Goal: Entertainment & Leisure: Consume media (video, audio)

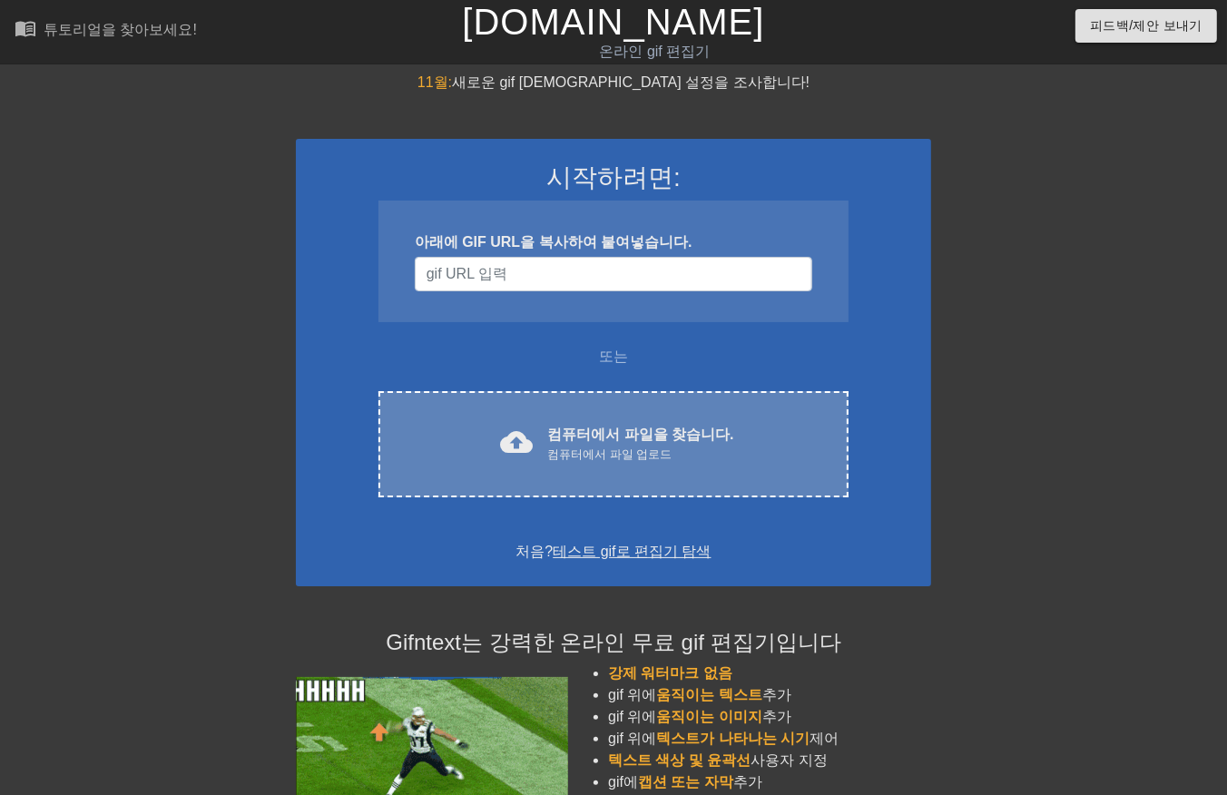
click at [632, 427] on font "컴퓨터에서 파일을 찾습니다." at bounding box center [640, 434] width 186 height 15
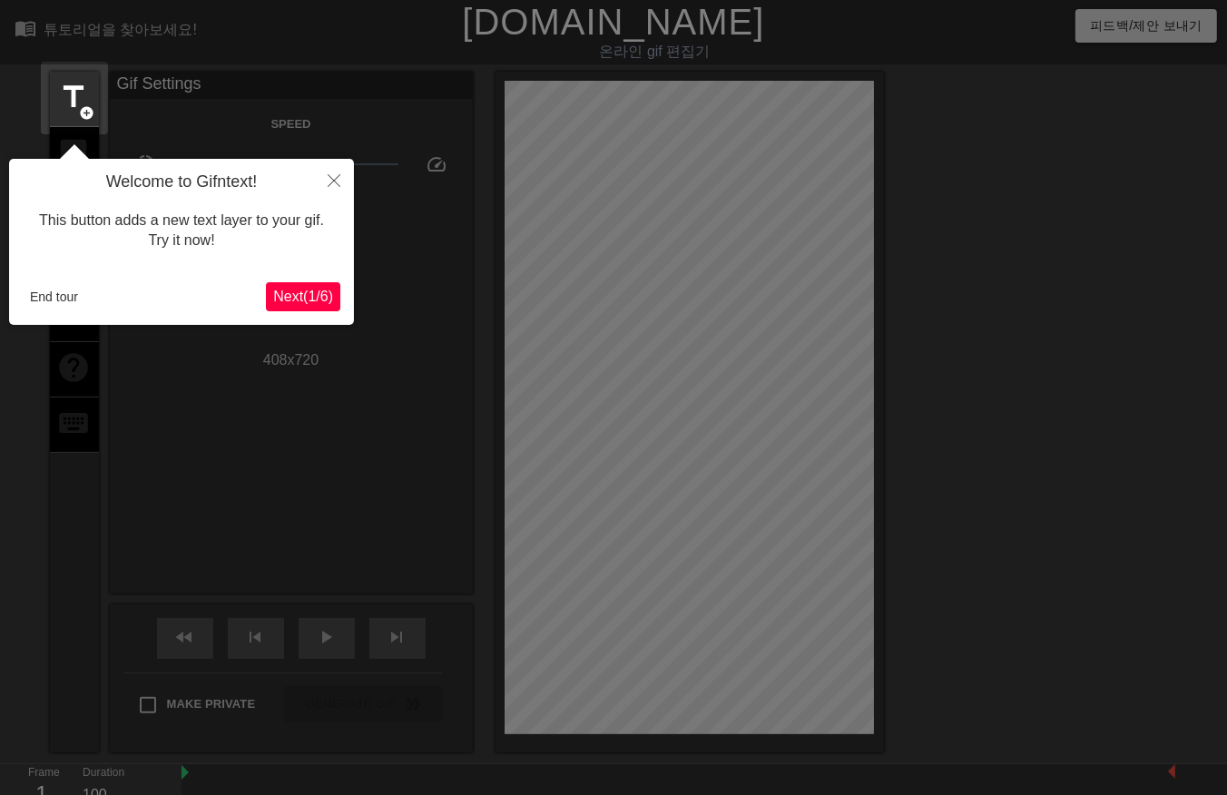
scroll to position [44, 0]
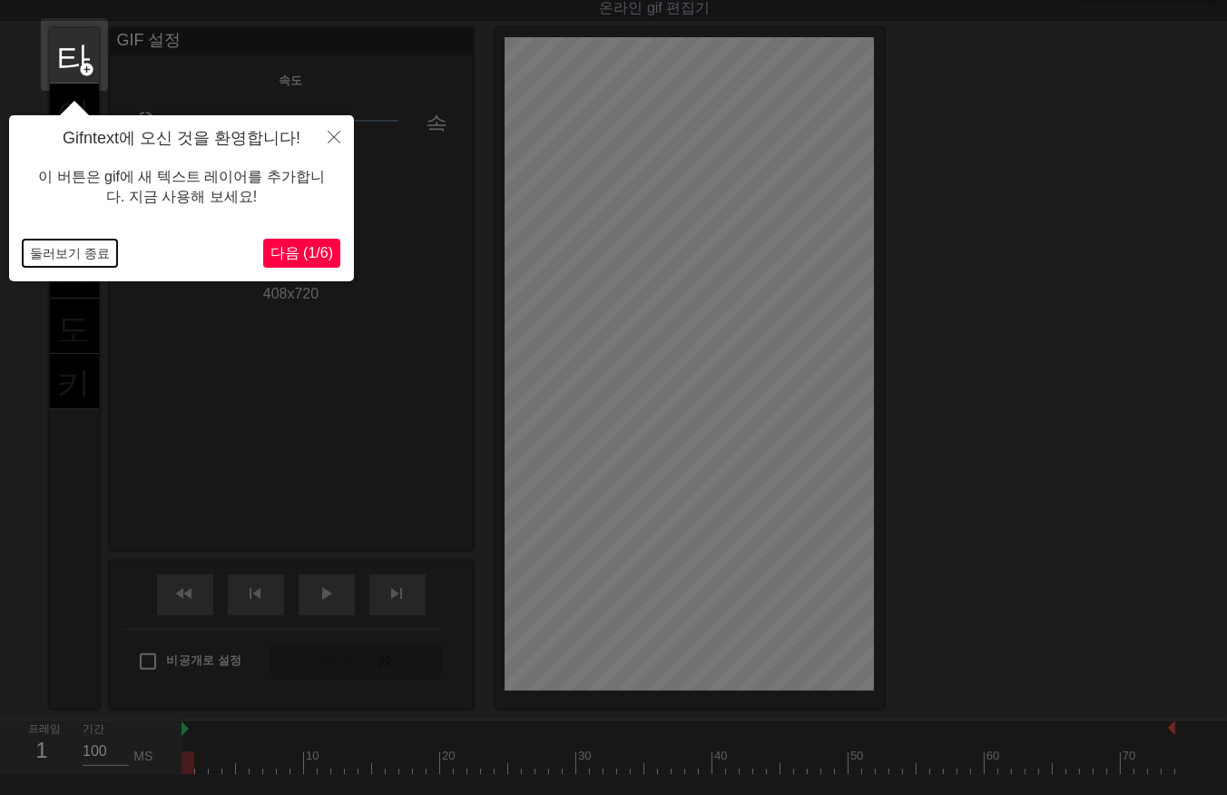
click at [44, 250] on button "둘러보기 종료" at bounding box center [70, 253] width 94 height 27
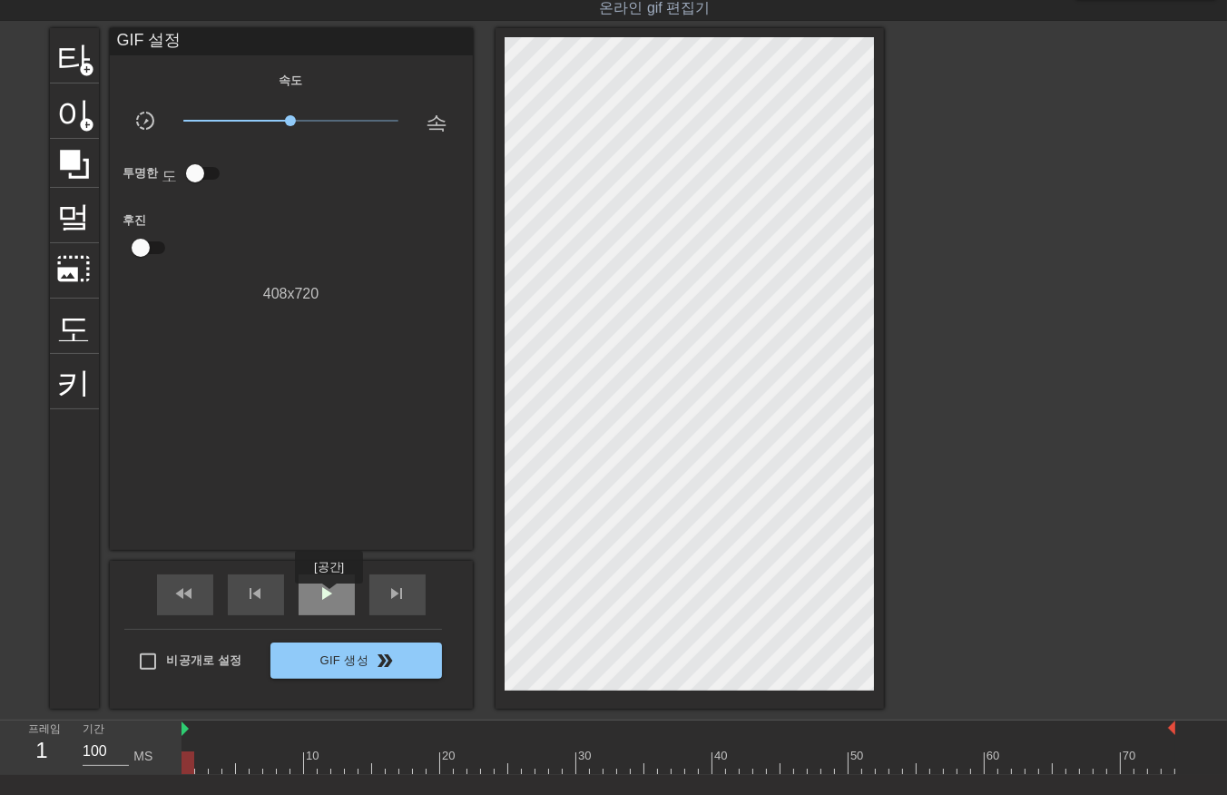
click at [329, 596] on span "play_arrow" at bounding box center [327, 594] width 22 height 22
click at [315, 588] on div "일시 중지" at bounding box center [327, 595] width 56 height 41
click at [188, 768] on div at bounding box center [679, 763] width 994 height 23
drag, startPoint x: 329, startPoint y: 590, endPoint x: 303, endPoint y: 606, distance: 30.2
click at [323, 595] on span "play_arrow" at bounding box center [327, 594] width 22 height 22
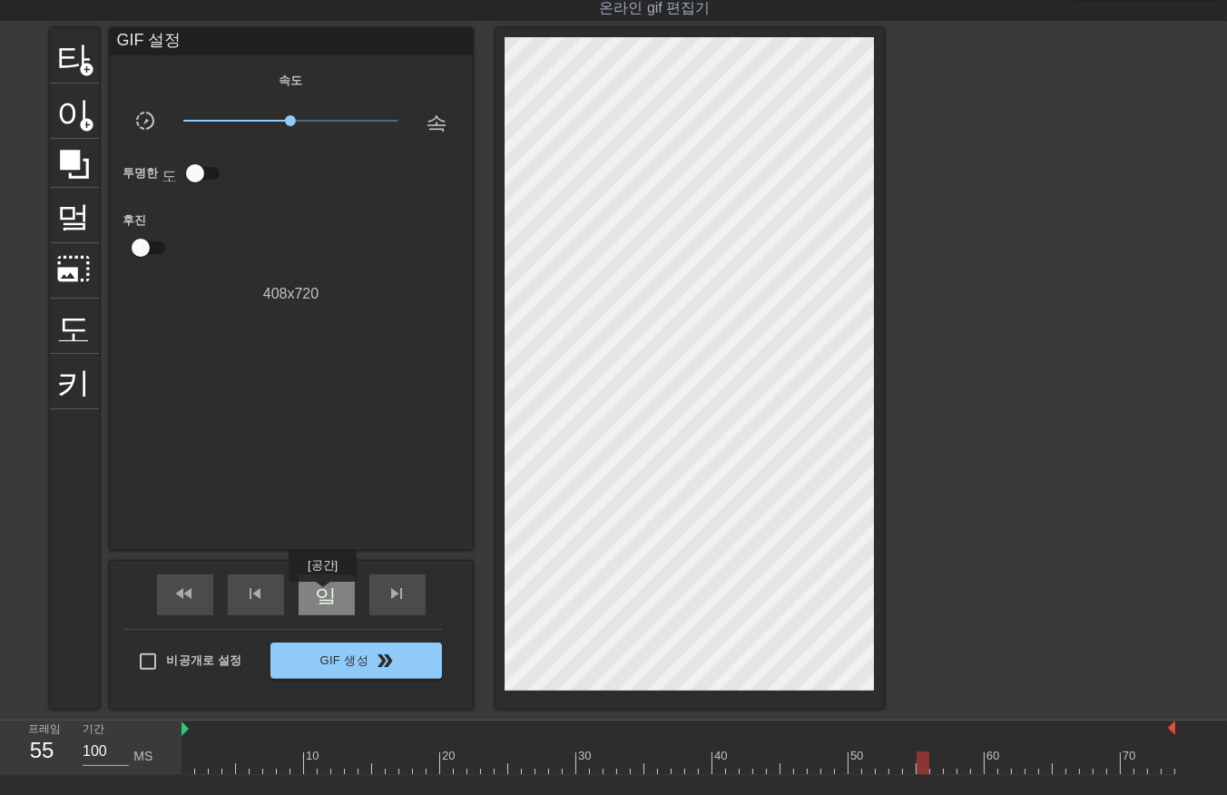
click at [322, 595] on span "일시 중지" at bounding box center [327, 594] width 22 height 22
click at [185, 766] on div at bounding box center [679, 763] width 994 height 23
click at [202, 765] on div at bounding box center [679, 763] width 994 height 23
click at [211, 760] on div at bounding box center [679, 763] width 994 height 23
click at [229, 762] on div at bounding box center [679, 763] width 994 height 23
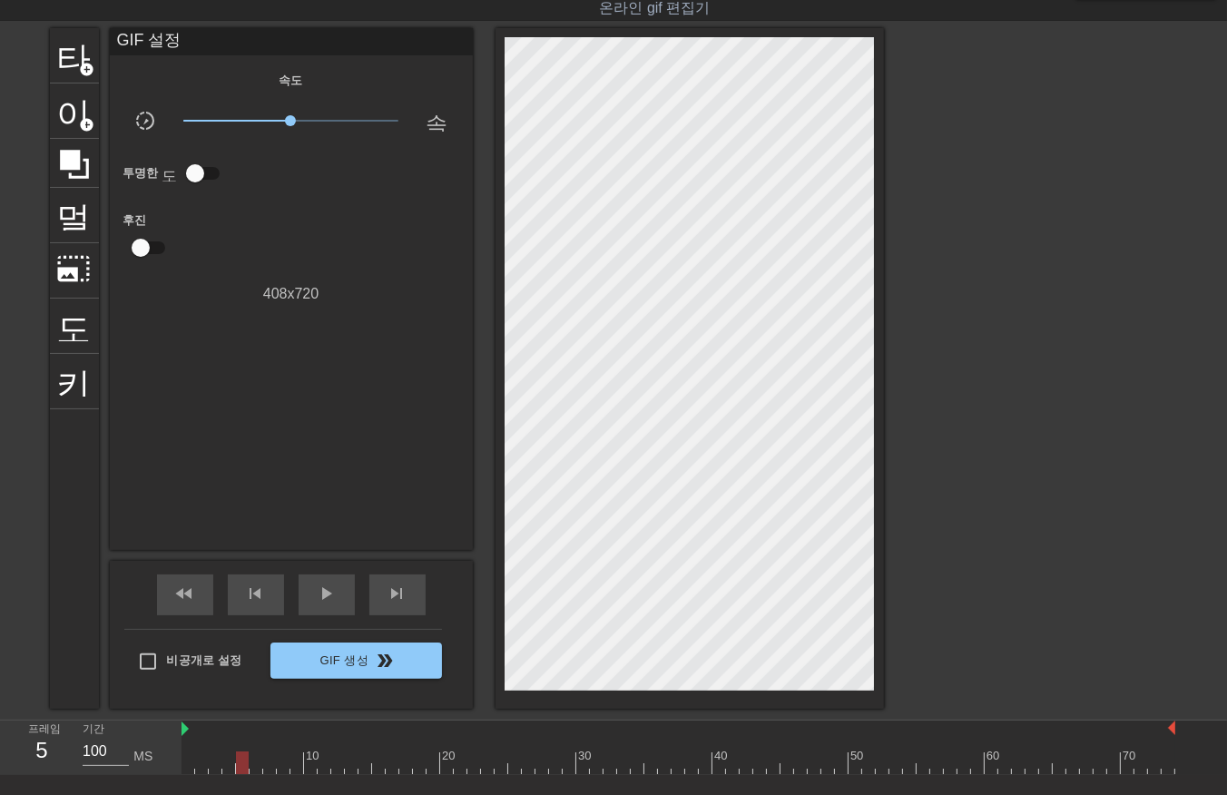
click at [242, 765] on div at bounding box center [679, 763] width 994 height 23
click at [256, 763] on div at bounding box center [679, 763] width 994 height 23
click at [270, 765] on div at bounding box center [679, 763] width 994 height 23
click at [282, 764] on div at bounding box center [679, 763] width 994 height 23
click at [294, 765] on div at bounding box center [679, 763] width 994 height 23
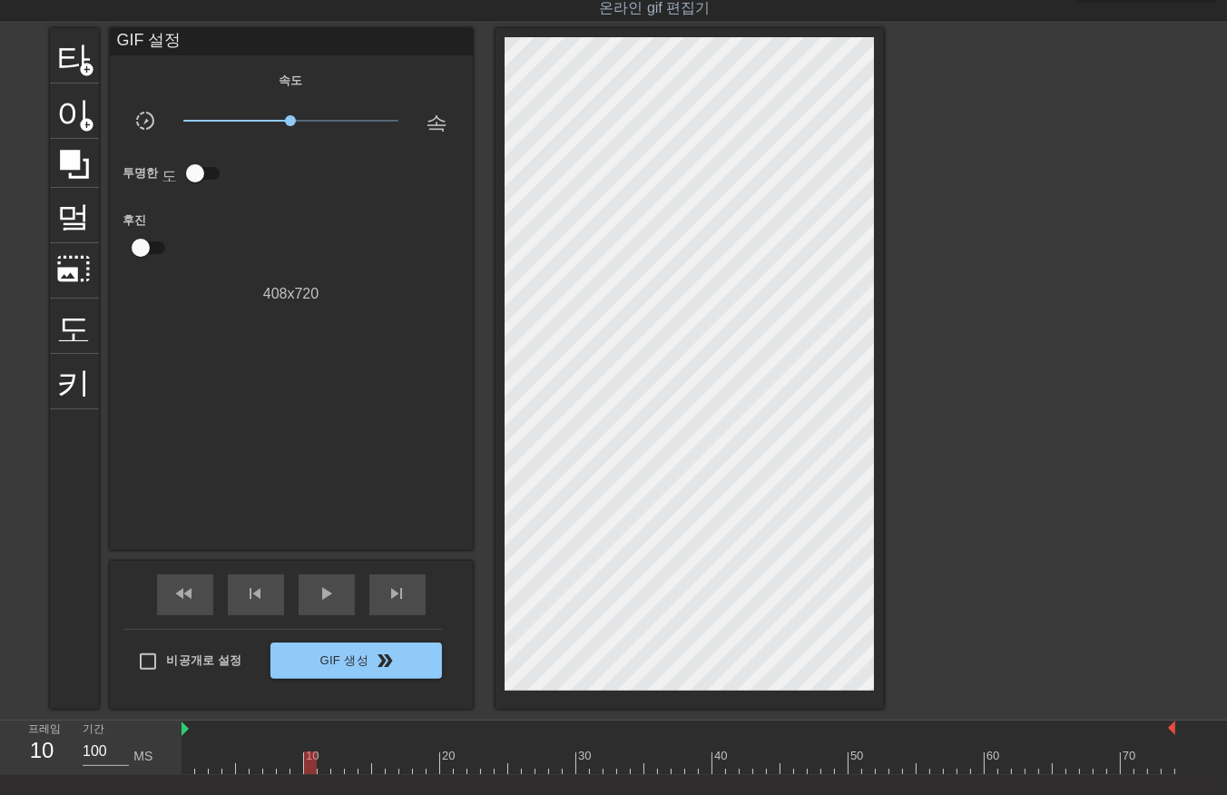
click at [310, 768] on div at bounding box center [679, 763] width 994 height 23
click at [323, 769] on div at bounding box center [679, 763] width 994 height 23
click at [334, 772] on div at bounding box center [679, 763] width 994 height 23
click at [349, 764] on div at bounding box center [679, 763] width 994 height 23
click at [361, 762] on div at bounding box center [679, 763] width 994 height 23
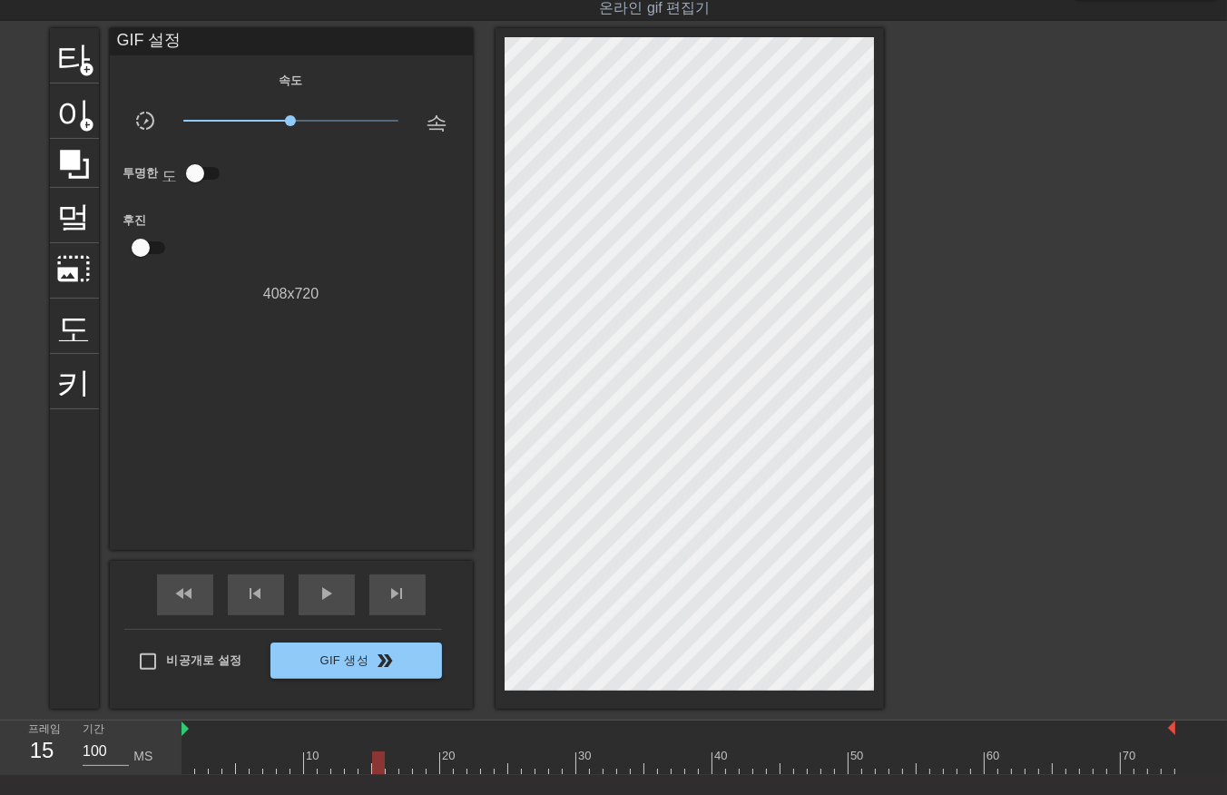
click at [375, 766] on div at bounding box center [679, 763] width 994 height 23
click at [388, 765] on div at bounding box center [679, 763] width 994 height 23
click at [404, 764] on div at bounding box center [679, 763] width 994 height 23
click at [416, 764] on div at bounding box center [679, 763] width 994 height 23
click at [430, 761] on div at bounding box center [679, 763] width 994 height 23
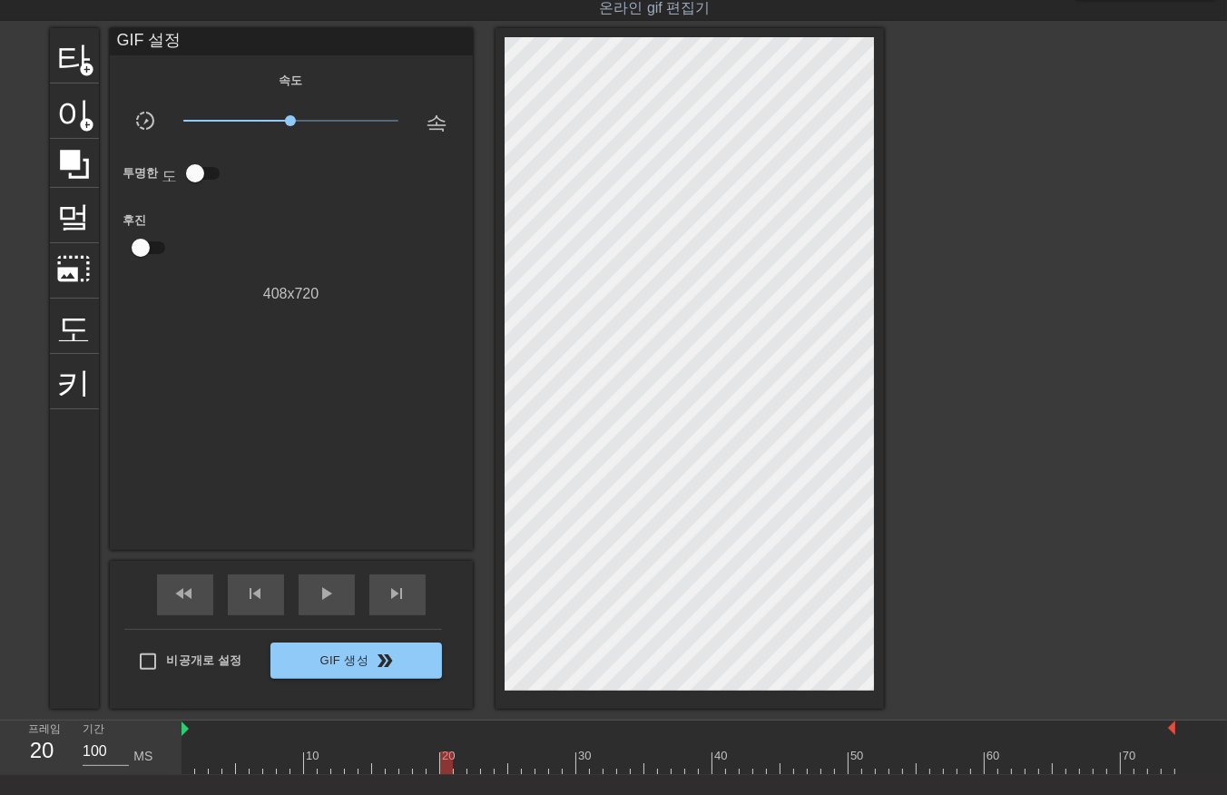
click at [446, 765] on div at bounding box center [679, 763] width 994 height 23
click at [459, 768] on div at bounding box center [679, 763] width 994 height 23
drag, startPoint x: 469, startPoint y: 759, endPoint x: 476, endPoint y: 768, distance: 11.1
click at [472, 765] on div at bounding box center [679, 763] width 994 height 23
click at [486, 767] on div at bounding box center [679, 763] width 994 height 23
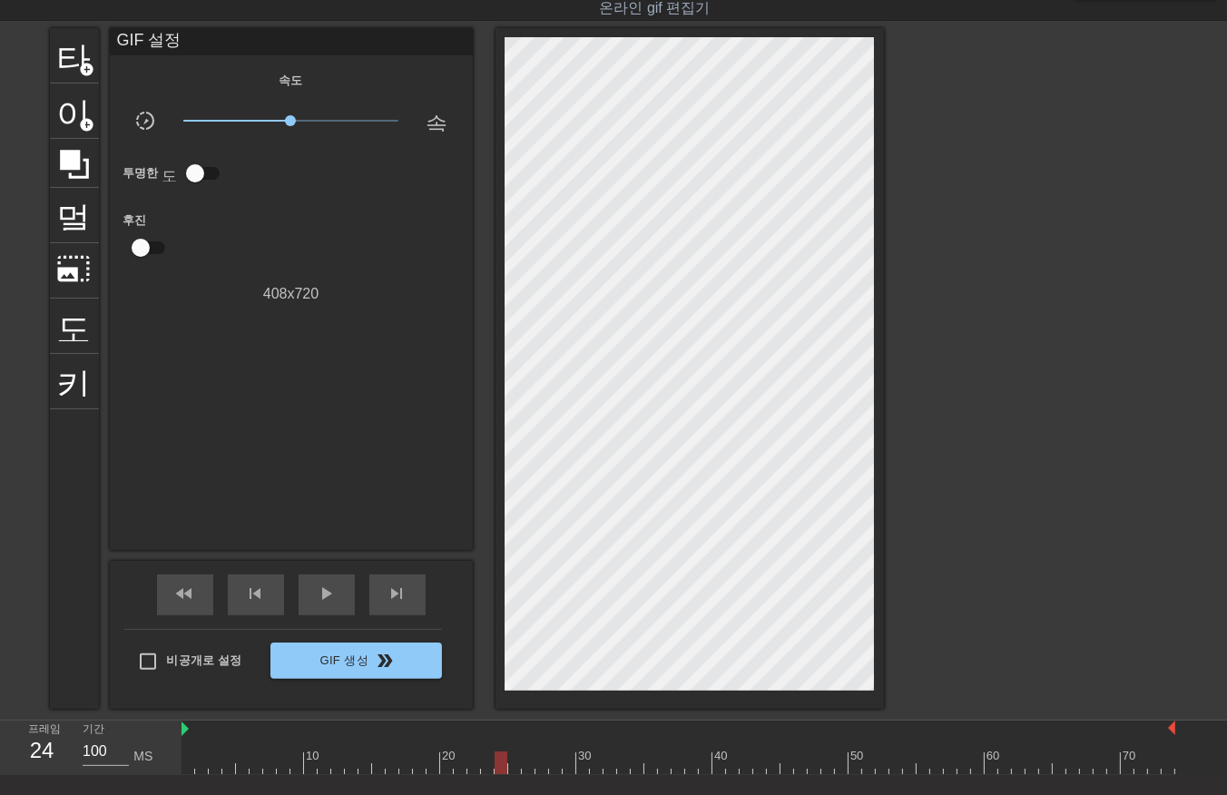
click at [499, 765] on div at bounding box center [679, 763] width 994 height 23
click at [512, 764] on div at bounding box center [679, 763] width 994 height 23
click at [525, 766] on div at bounding box center [679, 763] width 994 height 23
click at [542, 767] on div at bounding box center [679, 763] width 994 height 23
click at [552, 767] on div at bounding box center [679, 763] width 994 height 23
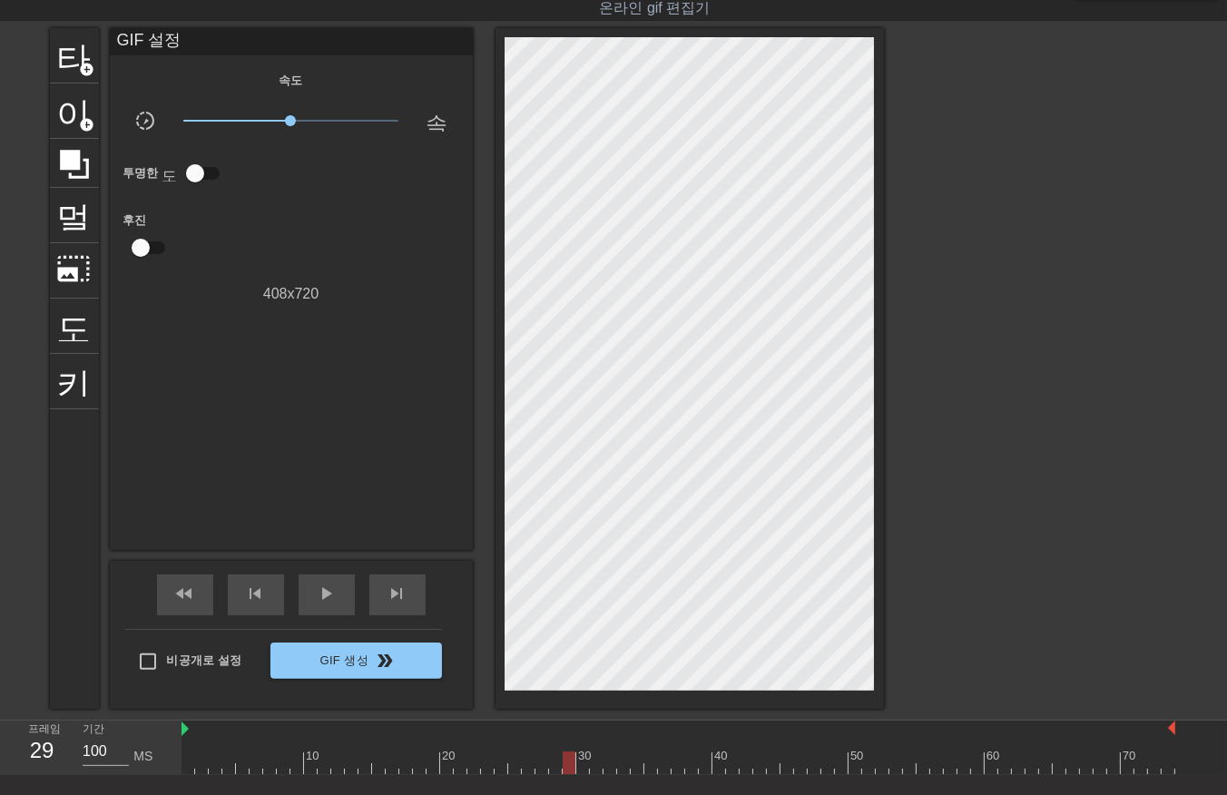
click at [569, 764] on div at bounding box center [679, 763] width 994 height 23
drag, startPoint x: 583, startPoint y: 762, endPoint x: 588, endPoint y: 775, distance: 13.8
click at [585, 775] on div "menu_book 튜토리얼을 찾아보세요! [DOMAIN_NAME] 온라인 gif 편집기 피드백/제안 보내기 타이틀 add_circle 이미지 …" at bounding box center [613, 428] width 1227 height 945
click at [593, 769] on div at bounding box center [679, 763] width 994 height 23
drag, startPoint x: 608, startPoint y: 764, endPoint x: 617, endPoint y: 774, distance: 13.5
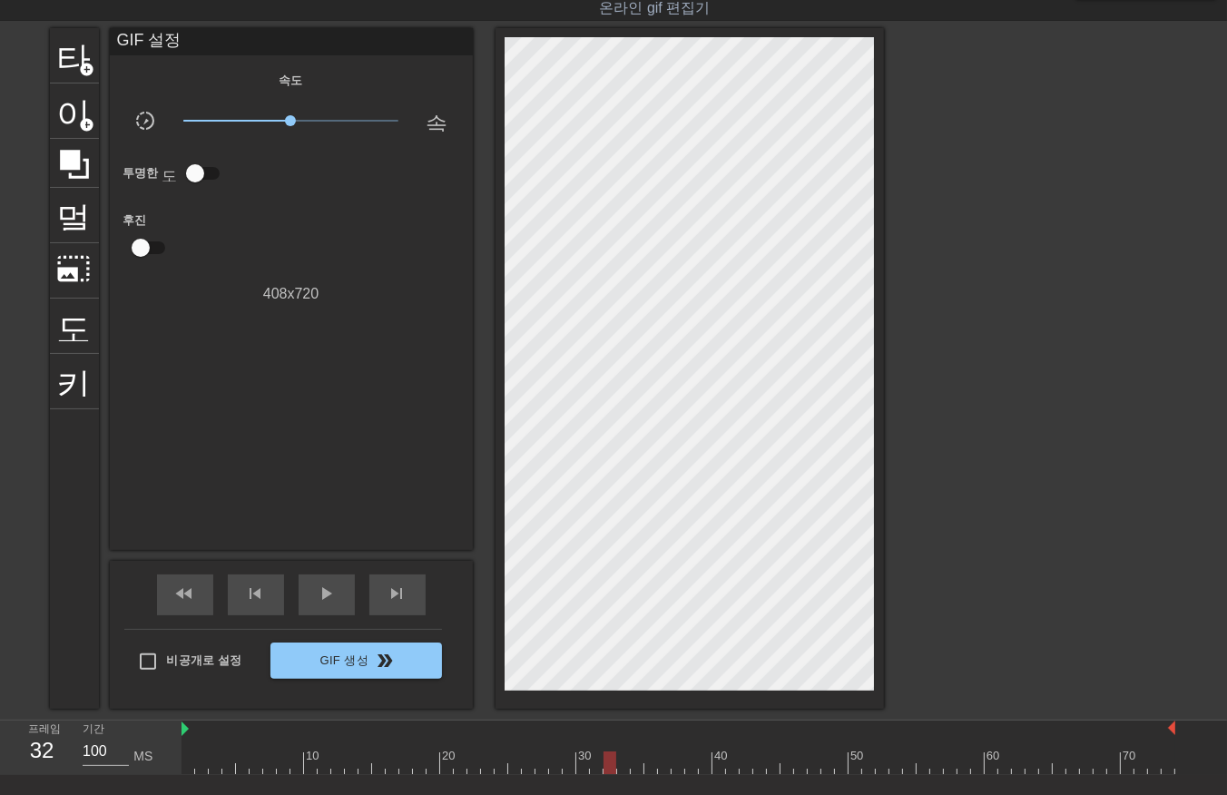
click at [608, 768] on div at bounding box center [679, 763] width 994 height 23
drag, startPoint x: 624, startPoint y: 762, endPoint x: 628, endPoint y: 777, distance: 15.2
click at [621, 772] on div at bounding box center [679, 763] width 994 height 23
drag, startPoint x: 635, startPoint y: 762, endPoint x: 640, endPoint y: 774, distance: 12.6
click at [634, 770] on div at bounding box center [679, 763] width 994 height 23
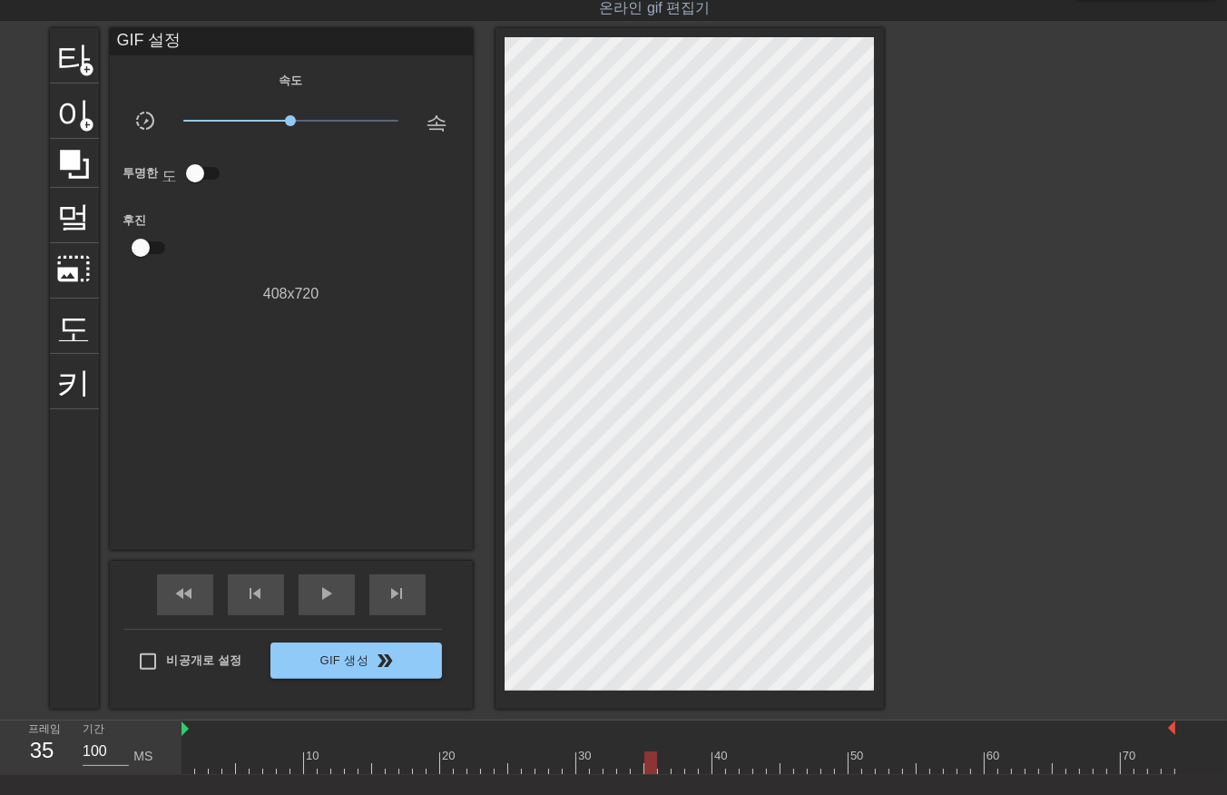
click at [646, 768] on div at bounding box center [679, 763] width 994 height 23
drag, startPoint x: 659, startPoint y: 759, endPoint x: 660, endPoint y: 775, distance: 16.4
click at [657, 773] on div "10 20 30 40 50 60 70" at bounding box center [679, 748] width 994 height 54
drag, startPoint x: 663, startPoint y: 763, endPoint x: 660, endPoint y: 776, distance: 13.0
click at [660, 775] on div "menu_book 튜토리얼을 찾아보세요! [DOMAIN_NAME] 온라인 gif 편집기 피드백/제안 보내기 타이틀 add_circle 이미지 …" at bounding box center [613, 428] width 1227 height 945
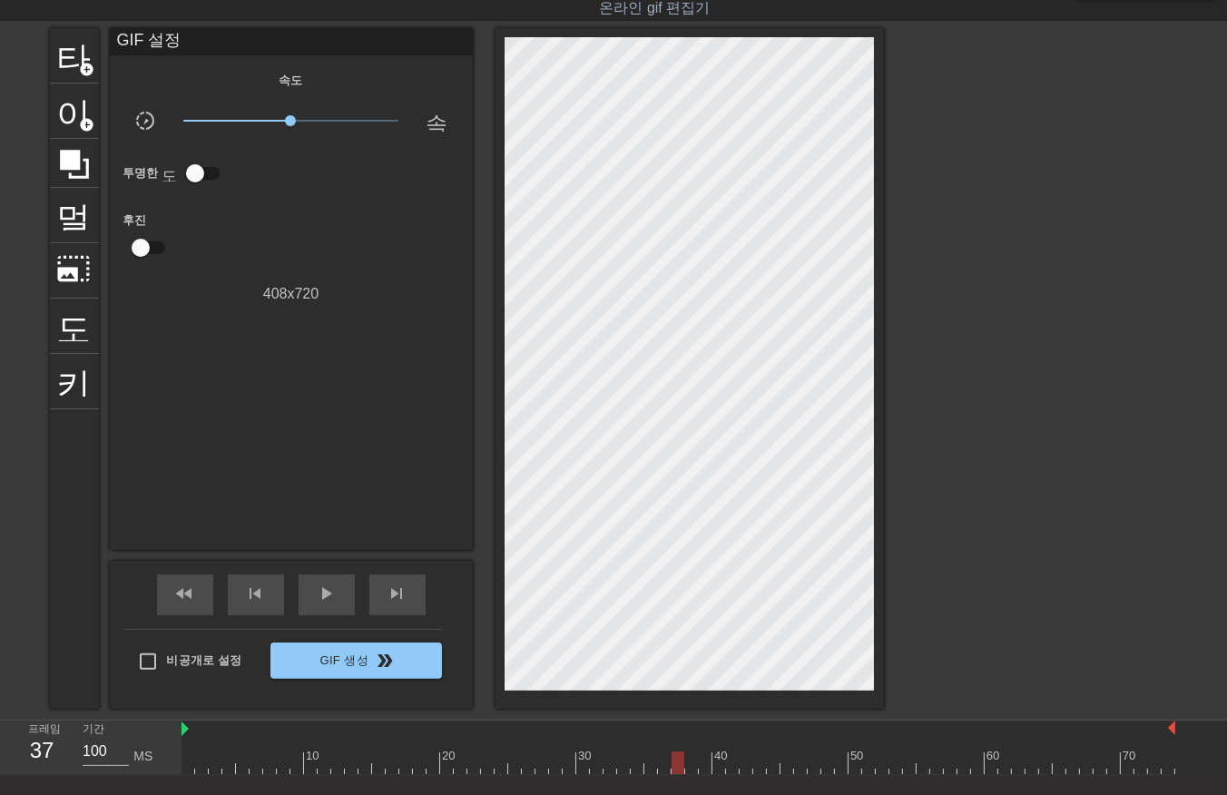
drag, startPoint x: 675, startPoint y: 757, endPoint x: 675, endPoint y: 772, distance: 14.5
click at [675, 770] on div at bounding box center [679, 763] width 994 height 23
click at [688, 763] on div at bounding box center [679, 763] width 994 height 23
click at [703, 759] on div at bounding box center [679, 763] width 994 height 23
drag, startPoint x: 720, startPoint y: 761, endPoint x: 717, endPoint y: 775, distance: 14.8
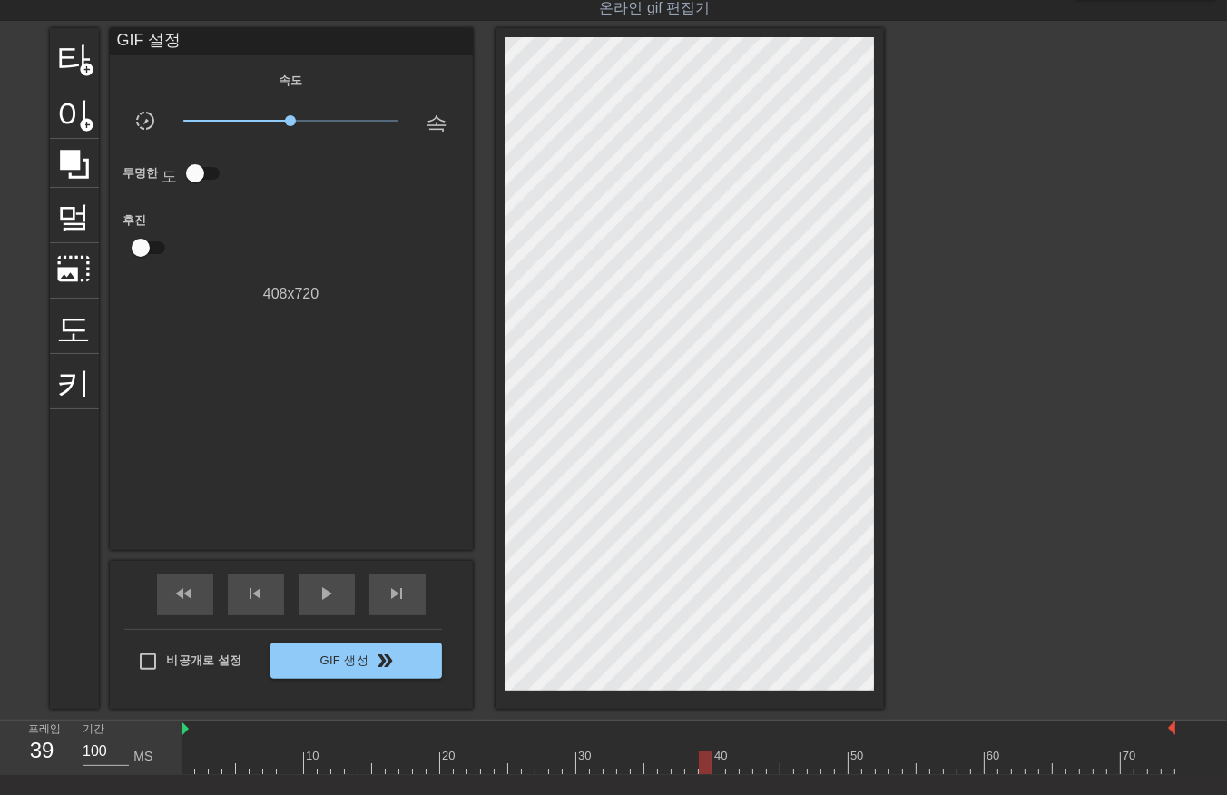
click at [720, 767] on div at bounding box center [679, 763] width 994 height 23
click at [733, 772] on div at bounding box center [679, 763] width 994 height 23
drag, startPoint x: 750, startPoint y: 759, endPoint x: 759, endPoint y: 772, distance: 15.6
click at [748, 767] on div at bounding box center [679, 763] width 994 height 23
click at [760, 762] on div at bounding box center [679, 763] width 994 height 23
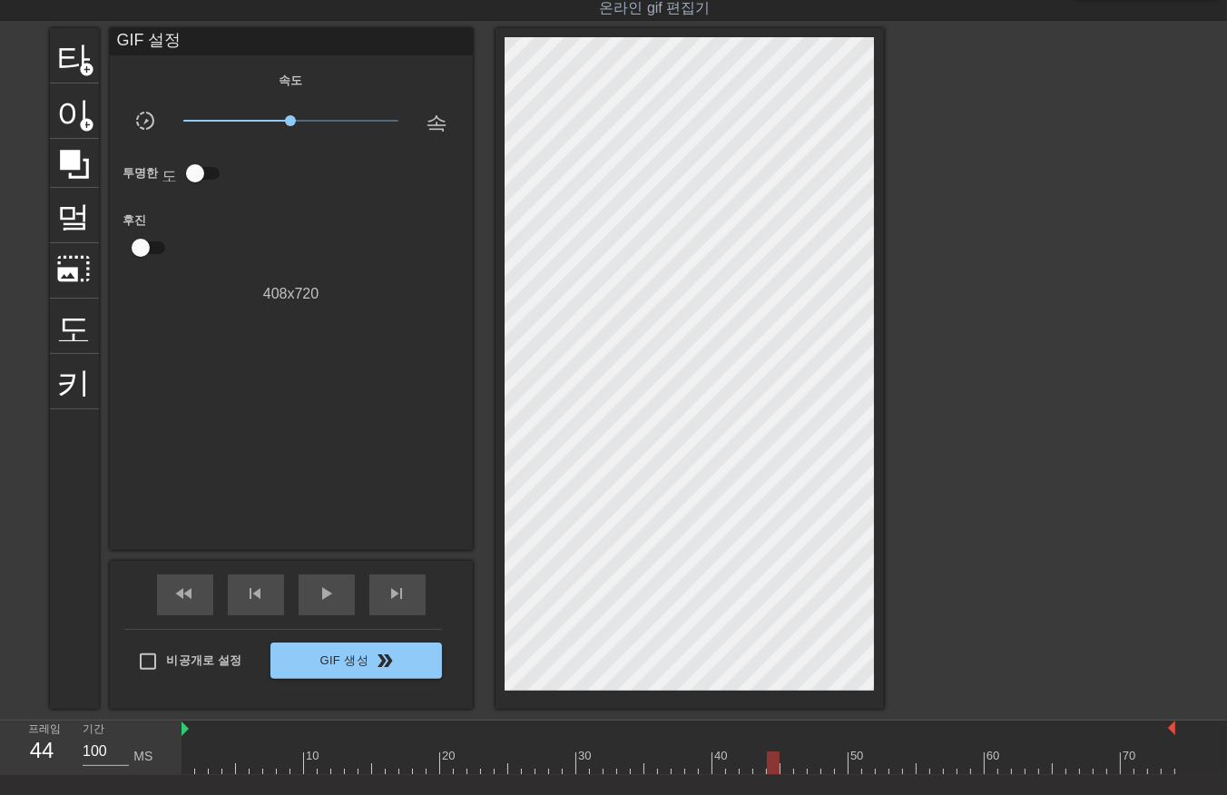
drag, startPoint x: 772, startPoint y: 761, endPoint x: 794, endPoint y: 767, distance: 22.7
click at [775, 766] on div at bounding box center [679, 763] width 994 height 23
click at [189, 766] on div at bounding box center [679, 763] width 994 height 23
drag, startPoint x: 200, startPoint y: 772, endPoint x: 203, endPoint y: 785, distance: 13.2
click at [200, 772] on div at bounding box center [679, 763] width 994 height 23
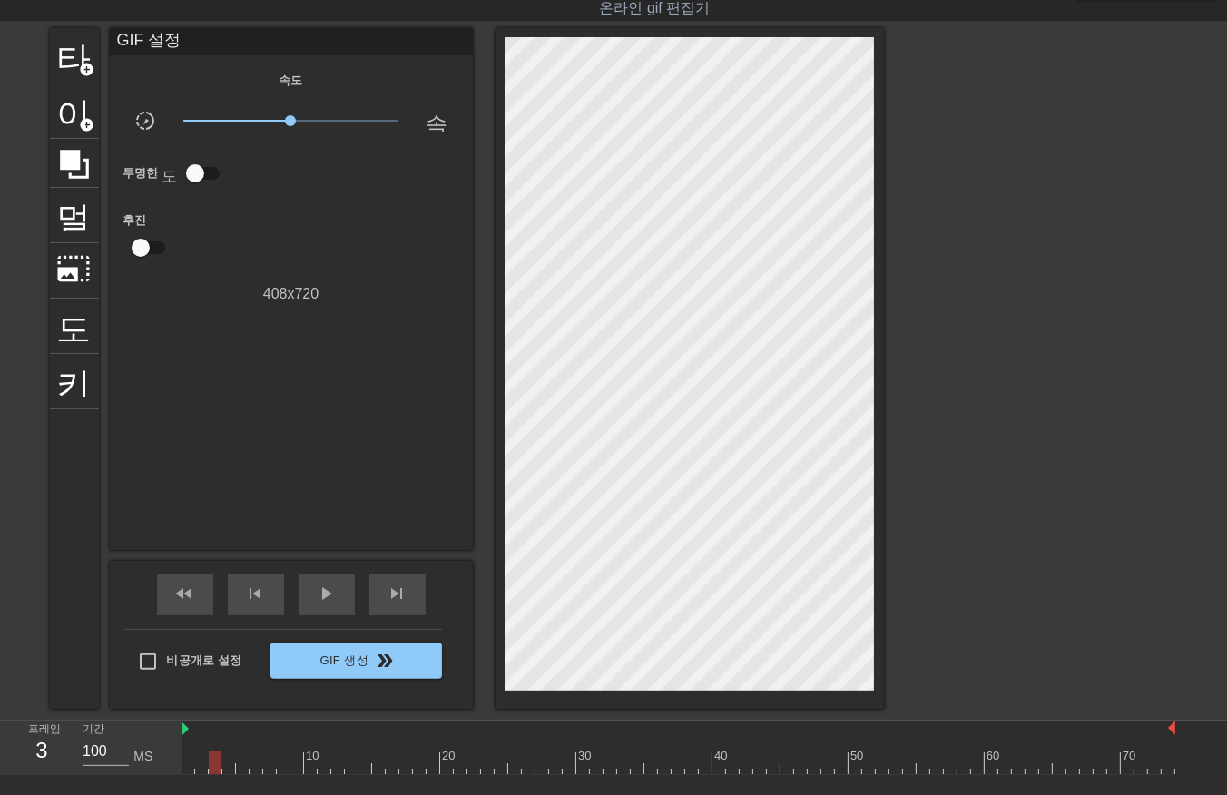
click at [211, 763] on div at bounding box center [679, 763] width 994 height 23
drag, startPoint x: 227, startPoint y: 762, endPoint x: 230, endPoint y: 784, distance: 22.0
click at [227, 770] on div at bounding box center [679, 763] width 994 height 23
click at [241, 773] on div "10 20 30 40 50 60 70" at bounding box center [679, 748] width 994 height 54
click at [250, 766] on div at bounding box center [679, 763] width 994 height 23
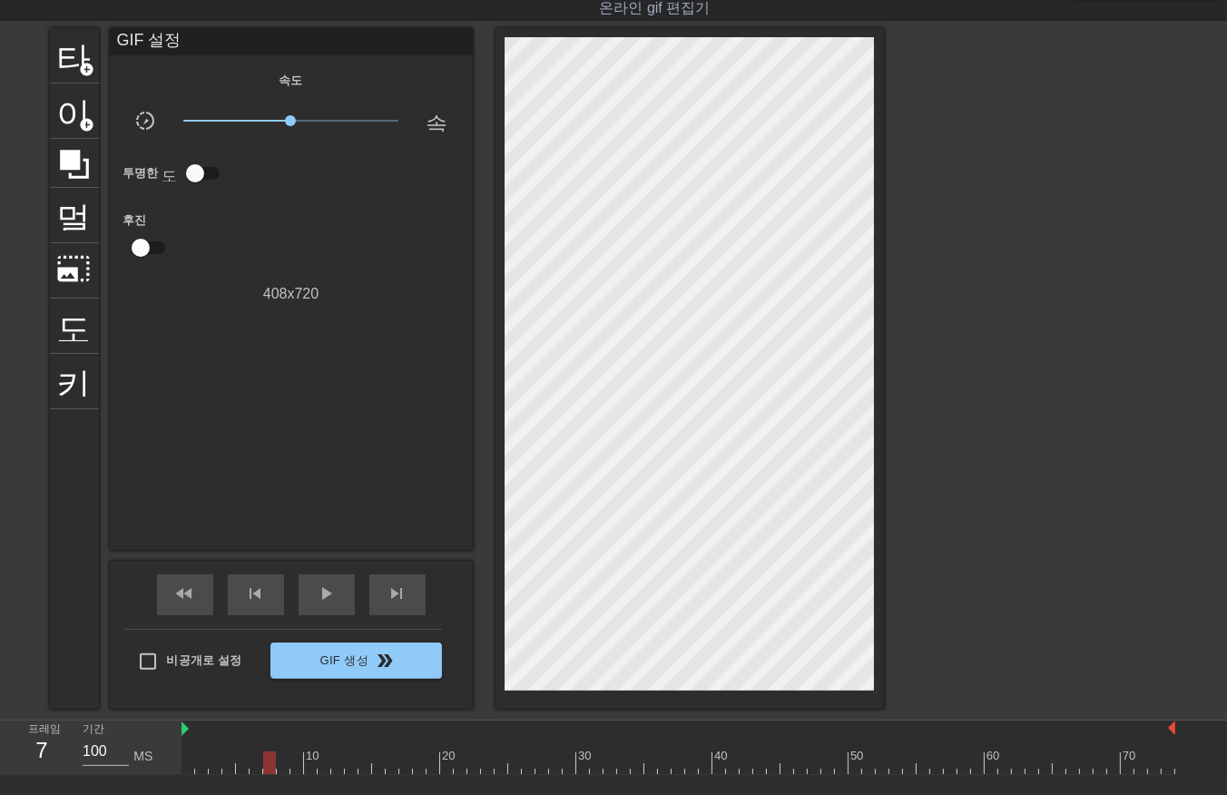
drag, startPoint x: 263, startPoint y: 766, endPoint x: 271, endPoint y: 777, distance: 13.1
click at [266, 770] on div at bounding box center [679, 763] width 994 height 23
drag, startPoint x: 280, startPoint y: 766, endPoint x: 293, endPoint y: 777, distance: 17.4
click at [281, 768] on div at bounding box center [679, 763] width 994 height 23
drag, startPoint x: 293, startPoint y: 763, endPoint x: 298, endPoint y: 776, distance: 13.5
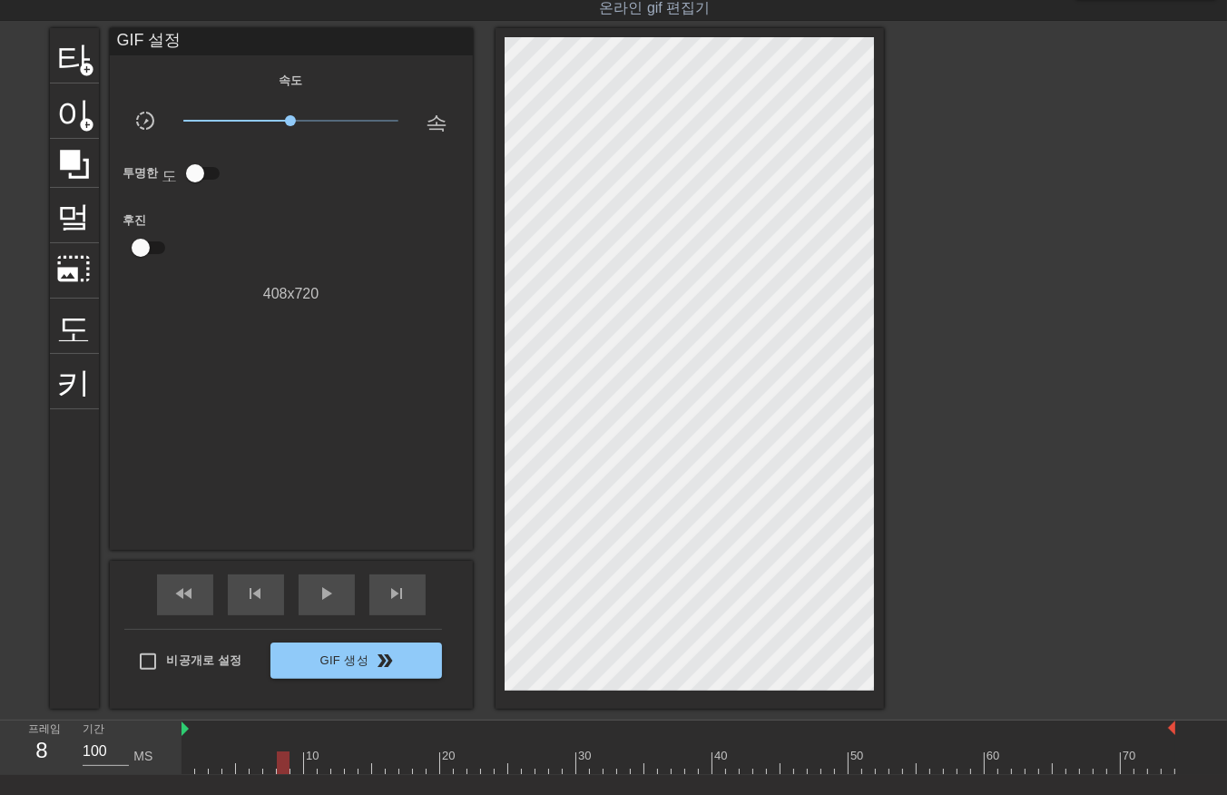
click at [298, 776] on div "menu_book 튜토리얼을 찾아보세요! [DOMAIN_NAME] 온라인 gif 편집기 피드백/제안 보내기 타이틀 add_circle 이미지 …" at bounding box center [613, 428] width 1227 height 945
drag, startPoint x: 307, startPoint y: 764, endPoint x: 313, endPoint y: 783, distance: 20.1
click at [307, 775] on div "menu_book 튜토리얼을 찾아보세요! [DOMAIN_NAME] 온라인 gif 편집기 피드백/제안 보내기 타이틀 add_circle 이미지 …" at bounding box center [613, 428] width 1227 height 945
drag, startPoint x: 320, startPoint y: 760, endPoint x: 325, endPoint y: 775, distance: 16.1
click at [320, 767] on div at bounding box center [679, 763] width 994 height 23
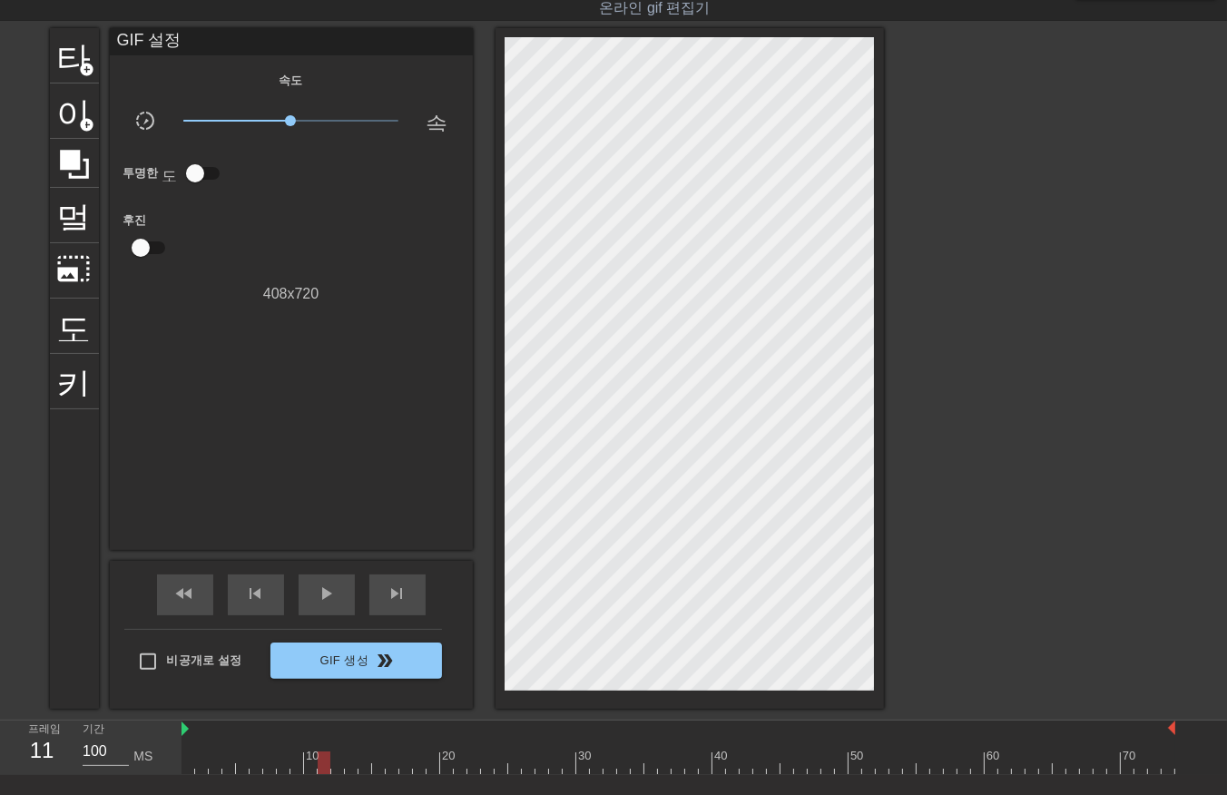
drag, startPoint x: 333, startPoint y: 763, endPoint x: 334, endPoint y: 775, distance: 11.8
click at [334, 775] on div "menu_book 튜토리얼을 찾아보세요! [DOMAIN_NAME] 온라인 gif 편집기 피드백/제안 보내기 타이틀 add_circle 이미지 …" at bounding box center [613, 428] width 1227 height 945
click at [349, 767] on div at bounding box center [679, 763] width 994 height 23
drag, startPoint x: 363, startPoint y: 760, endPoint x: 365, endPoint y: 773, distance: 13.7
click at [363, 772] on div at bounding box center [679, 763] width 994 height 23
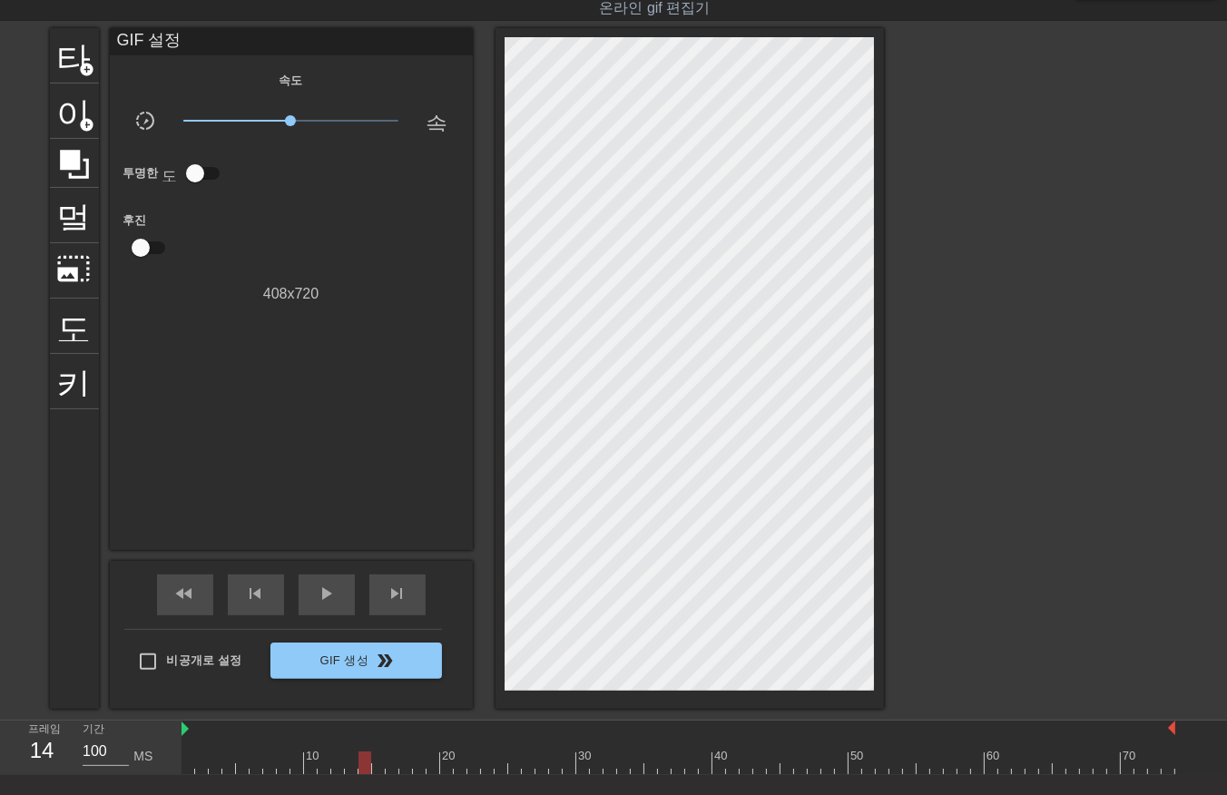
drag, startPoint x: 374, startPoint y: 759, endPoint x: 379, endPoint y: 782, distance: 23.1
click at [379, 782] on div "menu_book 튜토리얼을 찾아보세요! [DOMAIN_NAME] 온라인 gif 편집기 피드백/제안 보내기 타이틀 add_circle 이미지 …" at bounding box center [613, 428] width 1227 height 945
click at [388, 764] on div at bounding box center [679, 763] width 994 height 23
click at [404, 766] on div at bounding box center [679, 763] width 994 height 23
click at [414, 773] on div "10 20 30 40 50 60 70" at bounding box center [679, 748] width 994 height 54
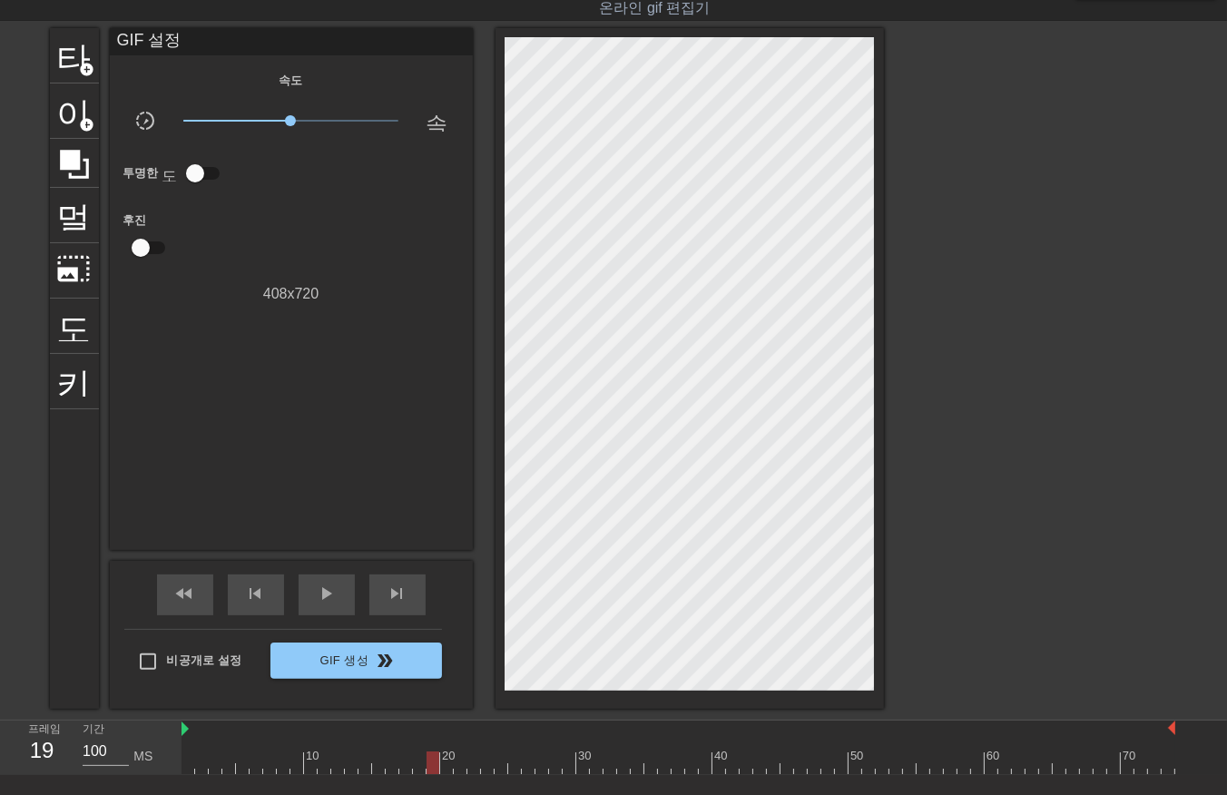
drag, startPoint x: 432, startPoint y: 760, endPoint x: 446, endPoint y: 779, distance: 23.4
click at [434, 769] on div at bounding box center [679, 763] width 994 height 23
drag, startPoint x: 446, startPoint y: 759, endPoint x: 452, endPoint y: 776, distance: 18.4
click at [452, 776] on div "menu_book 튜토리얼을 찾아보세요! [DOMAIN_NAME] 온라인 gif 편집기 피드백/제안 보내기 타이틀 add_circle 이미지 …" at bounding box center [613, 428] width 1227 height 945
click at [459, 772] on div at bounding box center [679, 763] width 994 height 23
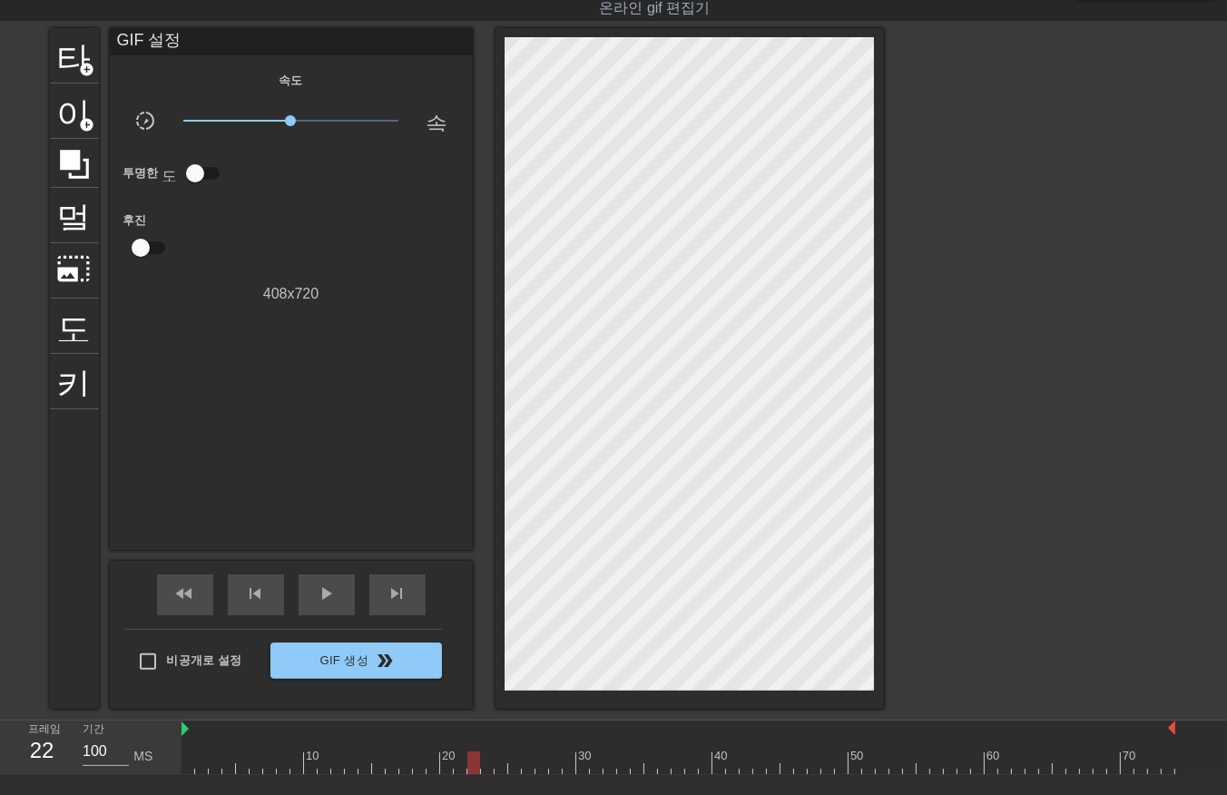
drag, startPoint x: 469, startPoint y: 763, endPoint x: 475, endPoint y: 774, distance: 12.2
click at [475, 774] on div "menu_book 튜토리얼을 찾아보세요! [DOMAIN_NAME] 온라인 gif 편집기 피드백/제안 보내기 타이틀 add_circle 이미지 …" at bounding box center [613, 428] width 1227 height 945
drag, startPoint x: 483, startPoint y: 767, endPoint x: 494, endPoint y: 775, distance: 13.6
click at [491, 775] on div "menu_book 튜토리얼을 찾아보세요! [DOMAIN_NAME] 온라인 gif 편집기 피드백/제안 보내기 타이틀 add_circle 이미지 …" at bounding box center [613, 428] width 1227 height 945
drag, startPoint x: 497, startPoint y: 762, endPoint x: 504, endPoint y: 774, distance: 13.9
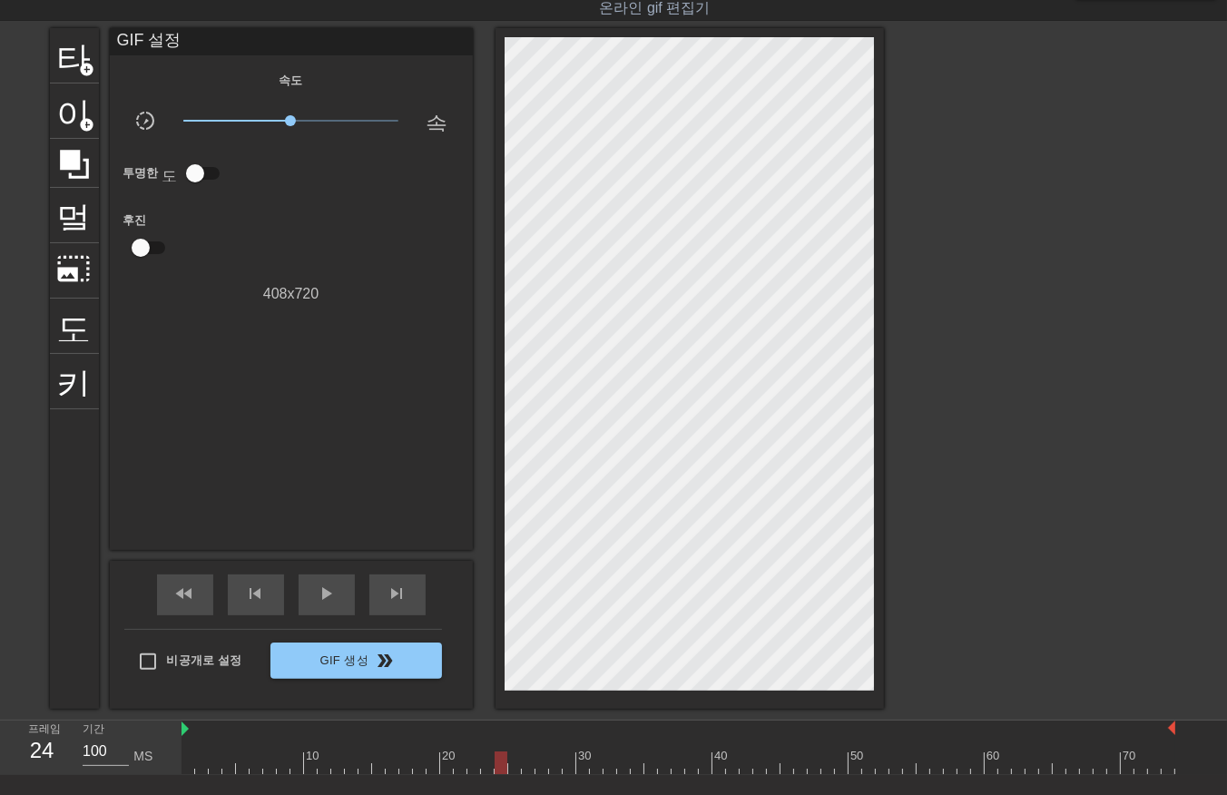
click at [502, 774] on div "menu_book 튜토리얼을 찾아보세요! [DOMAIN_NAME] 온라인 gif 편집기 피드백/제안 보내기 타이틀 add_circle 이미지 …" at bounding box center [613, 428] width 1227 height 945
drag, startPoint x: 510, startPoint y: 760, endPoint x: 519, endPoint y: 769, distance: 12.8
click at [517, 769] on div at bounding box center [679, 763] width 994 height 23
drag, startPoint x: 526, startPoint y: 761, endPoint x: 537, endPoint y: 777, distance: 19.6
click at [533, 777] on div "menu_book 튜토리얼을 찾아보세요! [DOMAIN_NAME] 온라인 gif 편집기 피드백/제안 보내기 타이틀 add_circle 이미지 …" at bounding box center [613, 428] width 1227 height 945
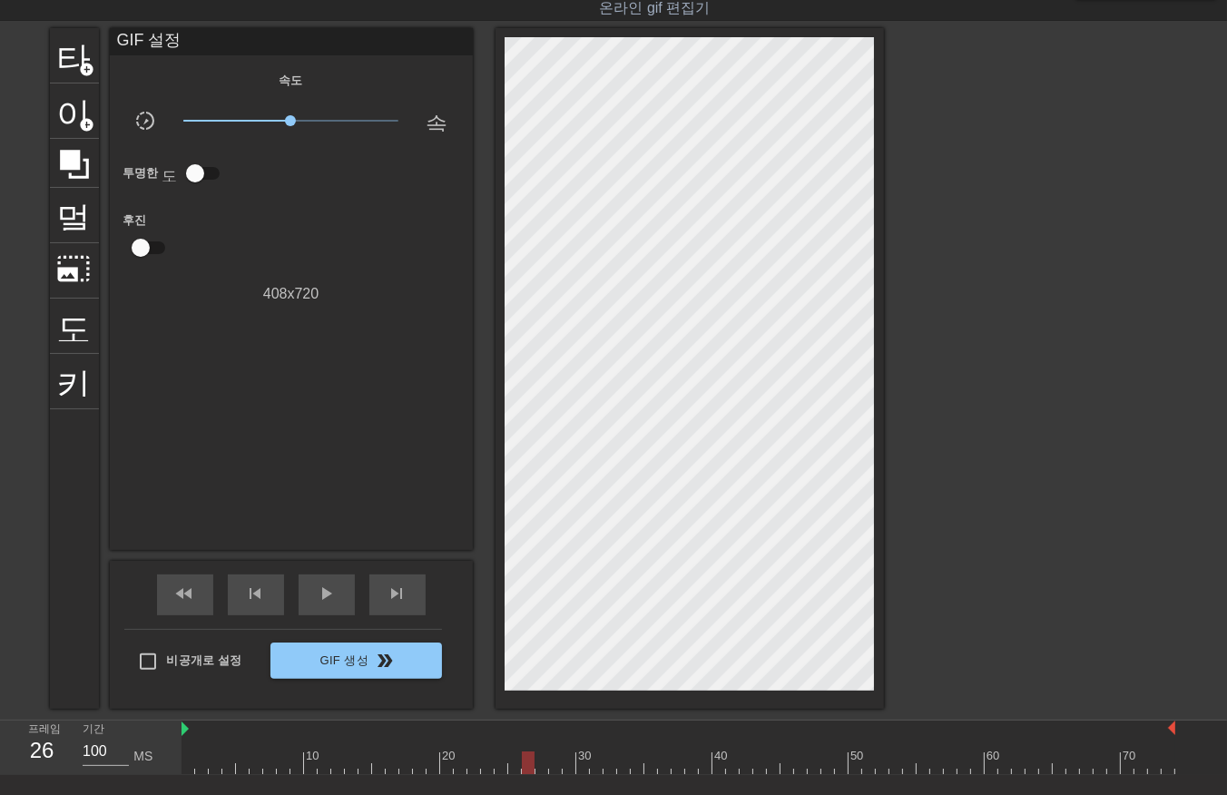
drag, startPoint x: 541, startPoint y: 766, endPoint x: 541, endPoint y: 777, distance: 10.9
click at [540, 777] on div "menu_book 튜토리얼을 찾아보세요! [DOMAIN_NAME] 온라인 gif 편집기 피드백/제안 보내기 타이틀 add_circle 이미지 …" at bounding box center [613, 428] width 1227 height 945
click at [555, 766] on div at bounding box center [679, 763] width 994 height 23
click at [566, 772] on div at bounding box center [679, 763] width 994 height 23
drag, startPoint x: 577, startPoint y: 764, endPoint x: 583, endPoint y: 773, distance: 10.6
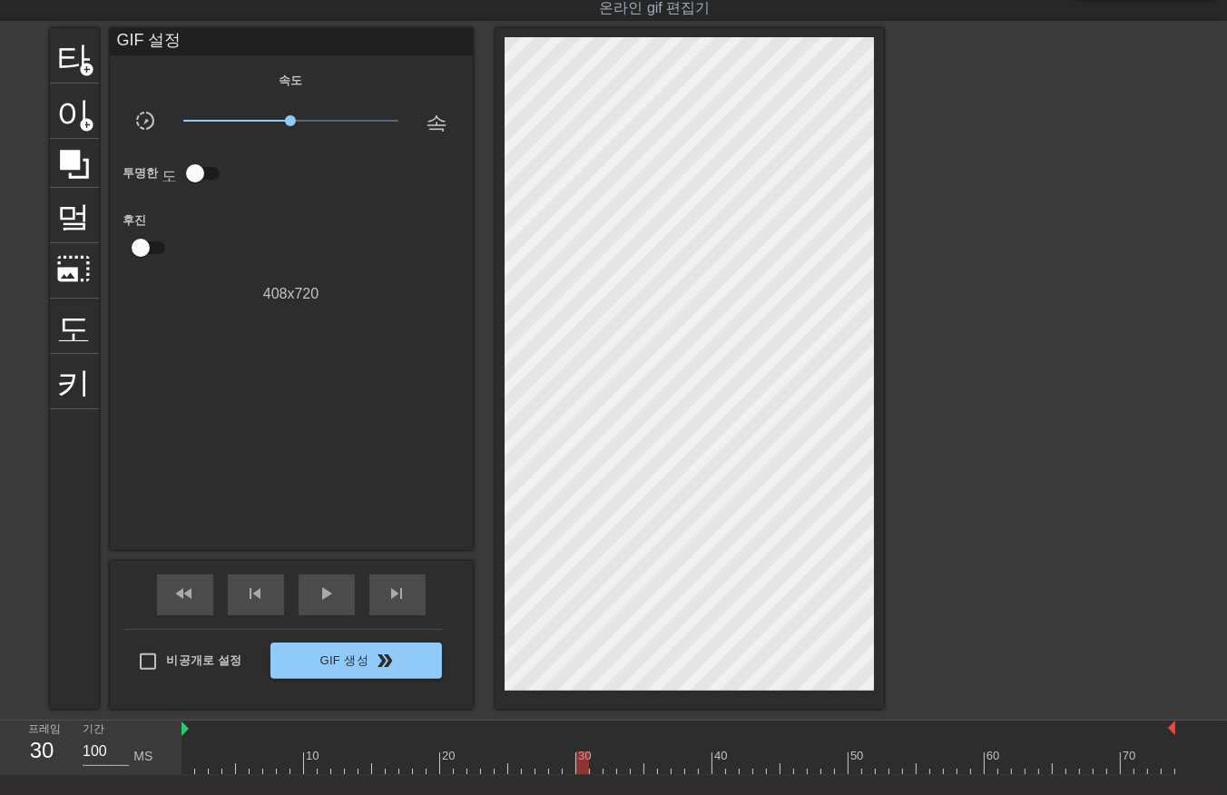
click at [577, 768] on div at bounding box center [679, 763] width 994 height 23
drag, startPoint x: 594, startPoint y: 765, endPoint x: 595, endPoint y: 775, distance: 10.0
click at [594, 774] on div "menu_book 튜토리얼을 찾아보세요! [DOMAIN_NAME] 온라인 gif 편집기 피드백/제안 보내기 타이틀 add_circle 이미지 …" at bounding box center [613, 428] width 1227 height 945
click at [611, 759] on div at bounding box center [679, 763] width 994 height 23
drag, startPoint x: 621, startPoint y: 759, endPoint x: 621, endPoint y: 772, distance: 12.7
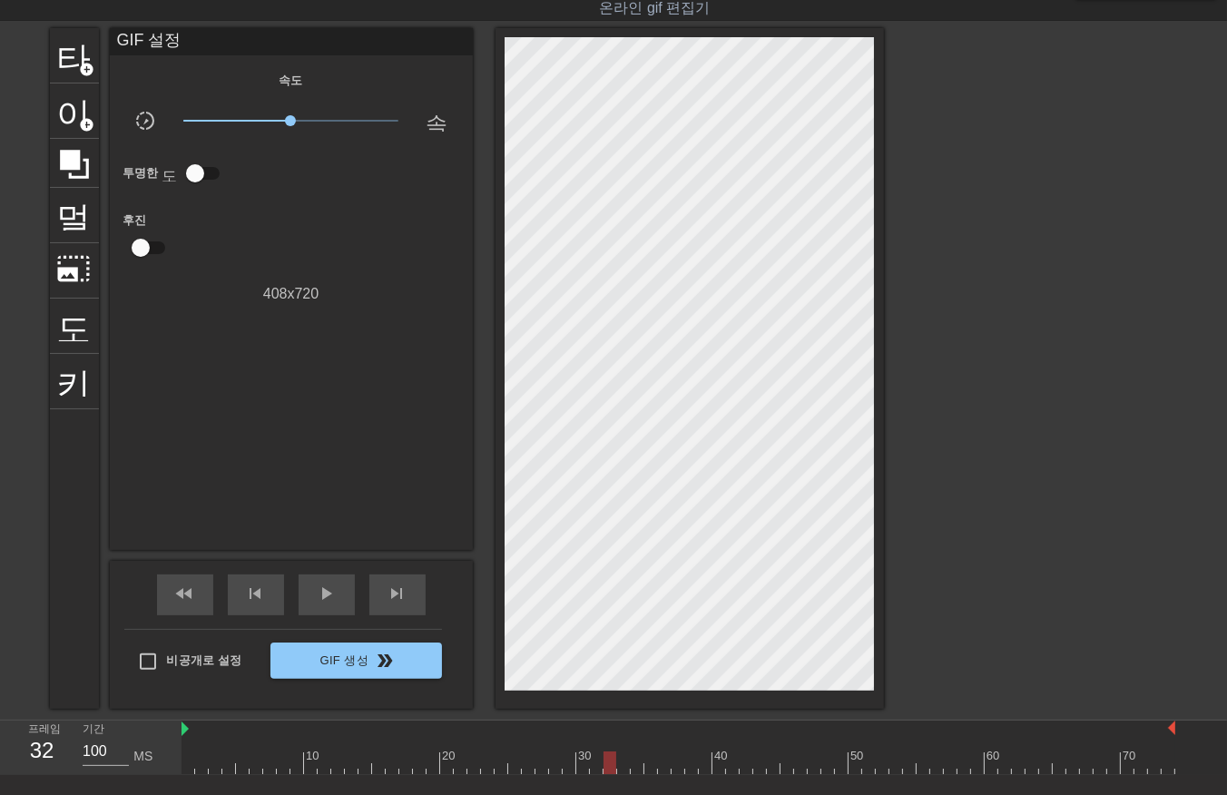
click at [621, 769] on div at bounding box center [679, 763] width 994 height 23
drag, startPoint x: 634, startPoint y: 765, endPoint x: 642, endPoint y: 772, distance: 10.3
click at [634, 766] on div at bounding box center [679, 763] width 994 height 23
click at [649, 769] on div at bounding box center [679, 763] width 994 height 23
drag, startPoint x: 661, startPoint y: 760, endPoint x: 670, endPoint y: 774, distance: 17.1
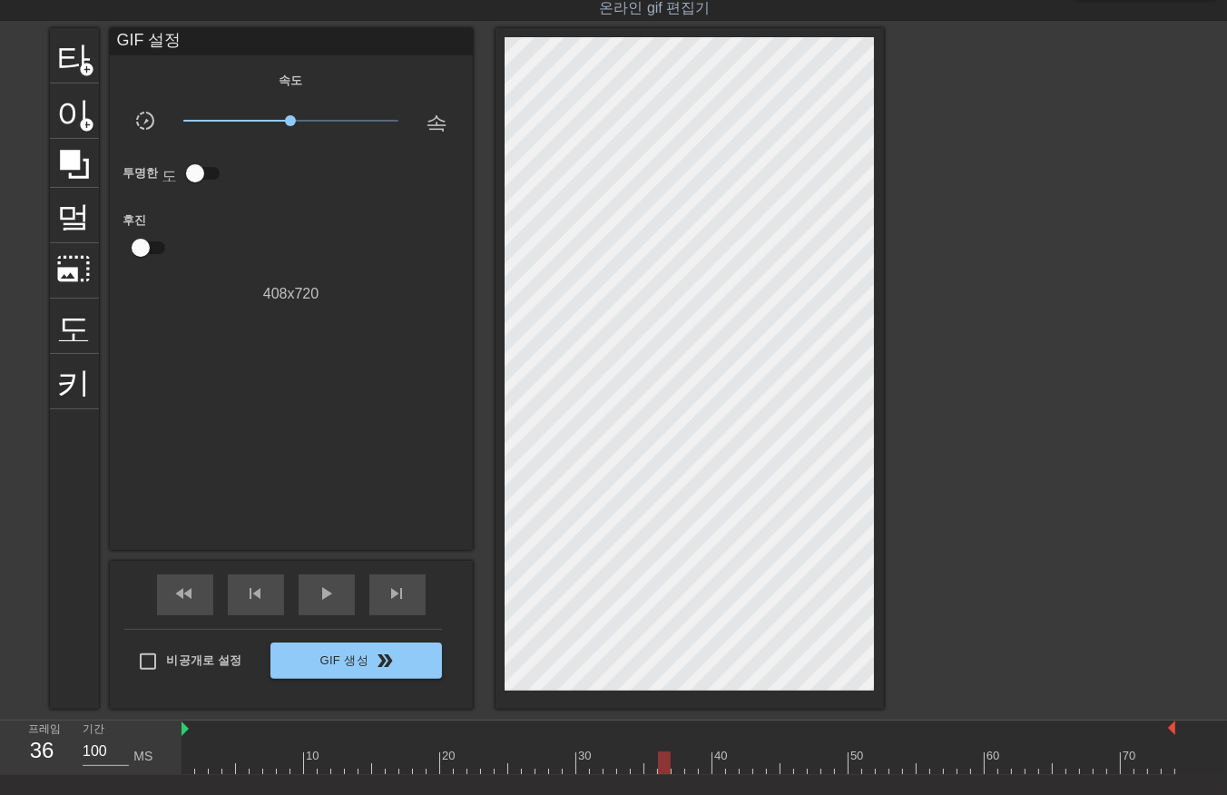
click at [666, 769] on div at bounding box center [679, 763] width 994 height 23
drag, startPoint x: 676, startPoint y: 763, endPoint x: 677, endPoint y: 772, distance: 9.1
click at [677, 772] on div at bounding box center [679, 763] width 994 height 23
drag, startPoint x: 687, startPoint y: 763, endPoint x: 694, endPoint y: 776, distance: 14.6
click at [687, 769] on div at bounding box center [679, 763] width 994 height 23
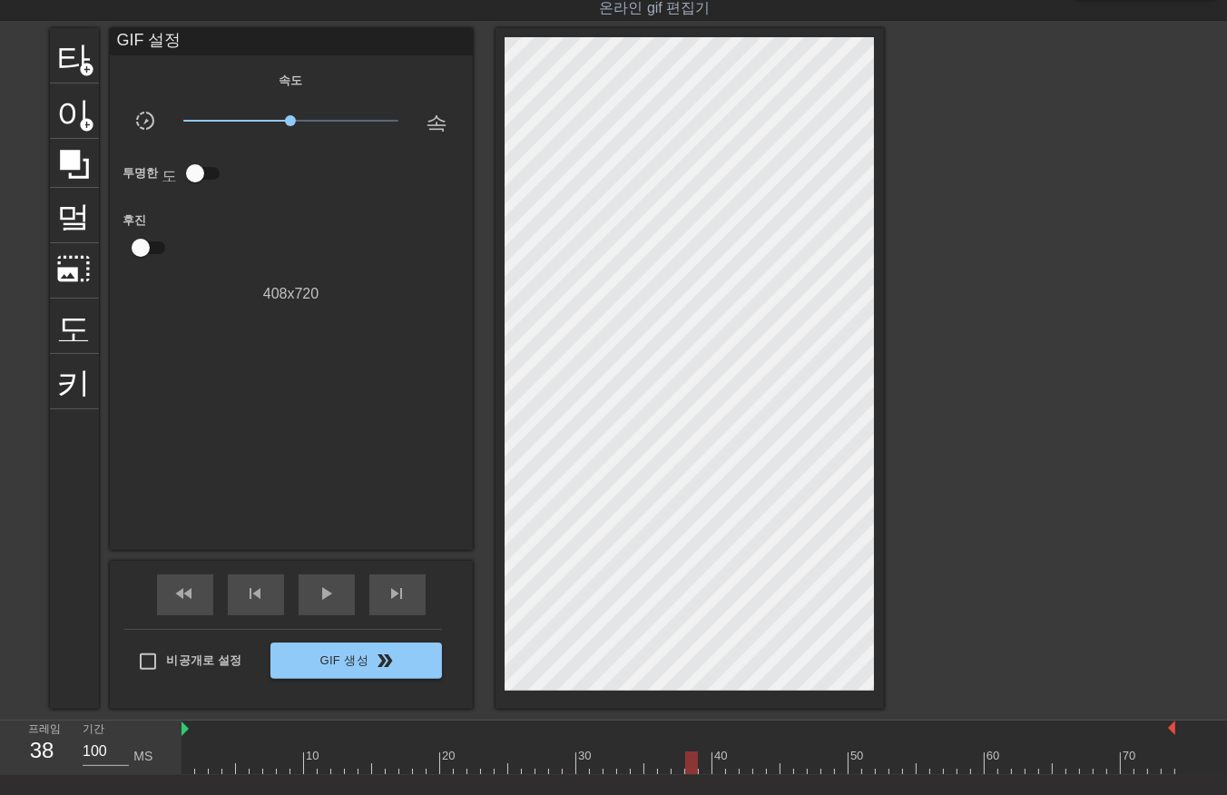
drag, startPoint x: 703, startPoint y: 759, endPoint x: 705, endPoint y: 774, distance: 15.7
click at [705, 774] on div "menu_book 튜토리얼을 찾아보세요! [DOMAIN_NAME] 온라인 gif 편집기 피드백/제안 보내기 타이틀 add_circle 이미지 …" at bounding box center [613, 428] width 1227 height 945
drag, startPoint x: 714, startPoint y: 760, endPoint x: 722, endPoint y: 770, distance: 12.3
click at [718, 769] on div at bounding box center [679, 763] width 994 height 23
click at [730, 772] on div at bounding box center [679, 763] width 994 height 23
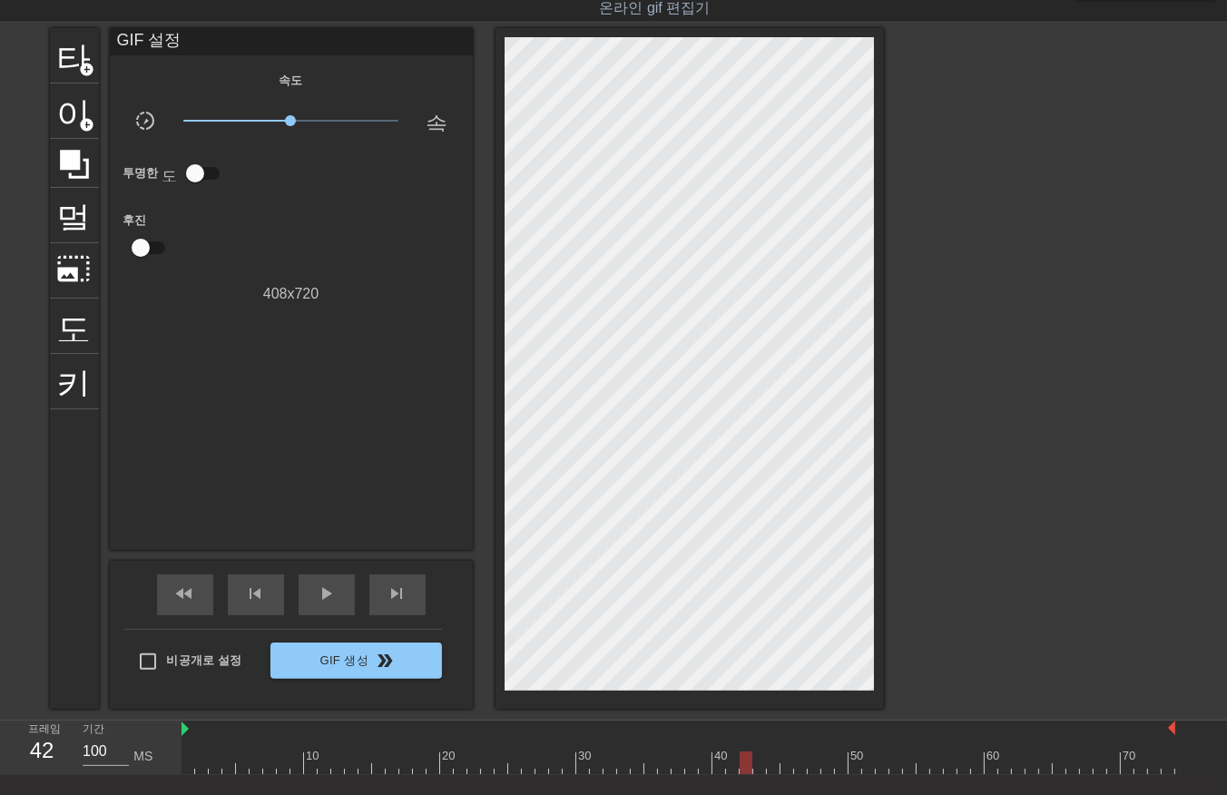
drag, startPoint x: 741, startPoint y: 764, endPoint x: 750, endPoint y: 772, distance: 11.6
click at [743, 770] on div at bounding box center [679, 763] width 994 height 23
click at [758, 770] on div at bounding box center [679, 763] width 994 height 23
drag, startPoint x: 769, startPoint y: 759, endPoint x: 790, endPoint y: 773, distance: 25.4
click at [769, 764] on div at bounding box center [679, 763] width 994 height 23
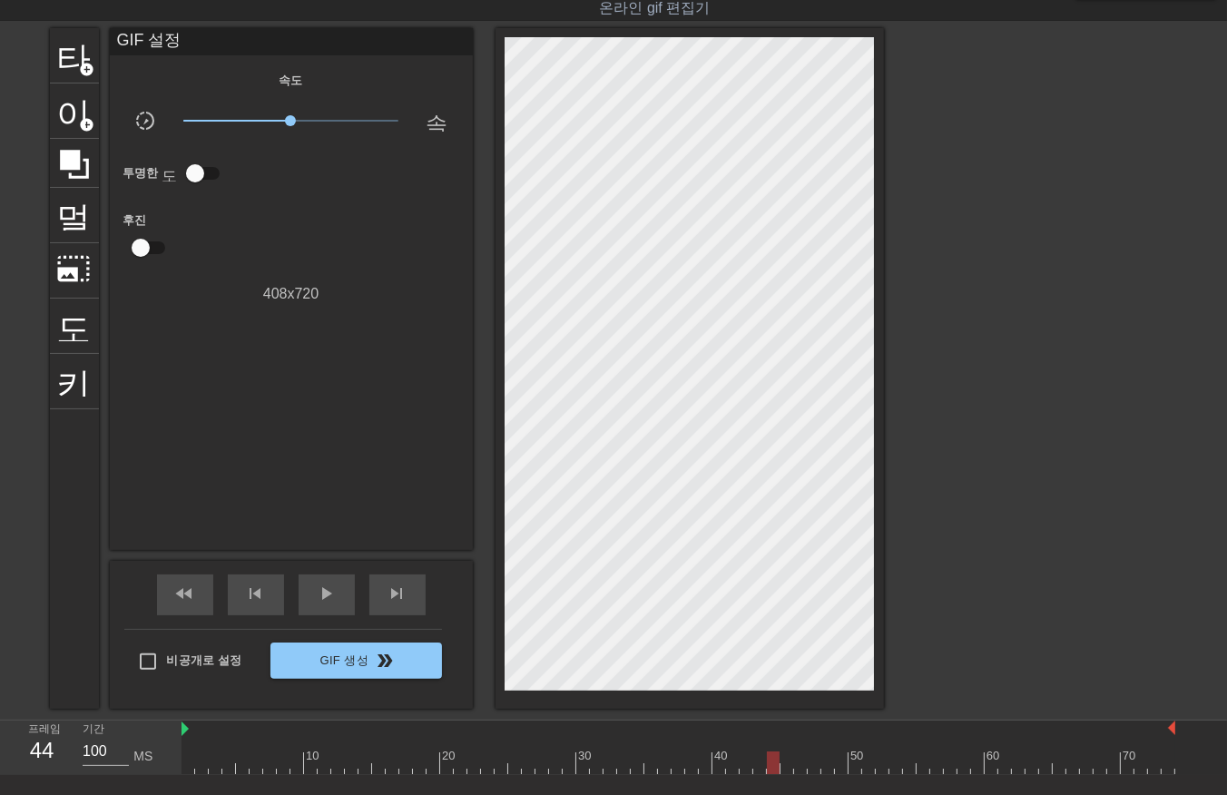
click at [785, 764] on div at bounding box center [679, 763] width 994 height 23
drag, startPoint x: 797, startPoint y: 767, endPoint x: 802, endPoint y: 775, distance: 9.8
click at [797, 768] on div at bounding box center [679, 763] width 994 height 23
drag
click at [811, 765] on div at bounding box center [679, 763] width 994 height 23
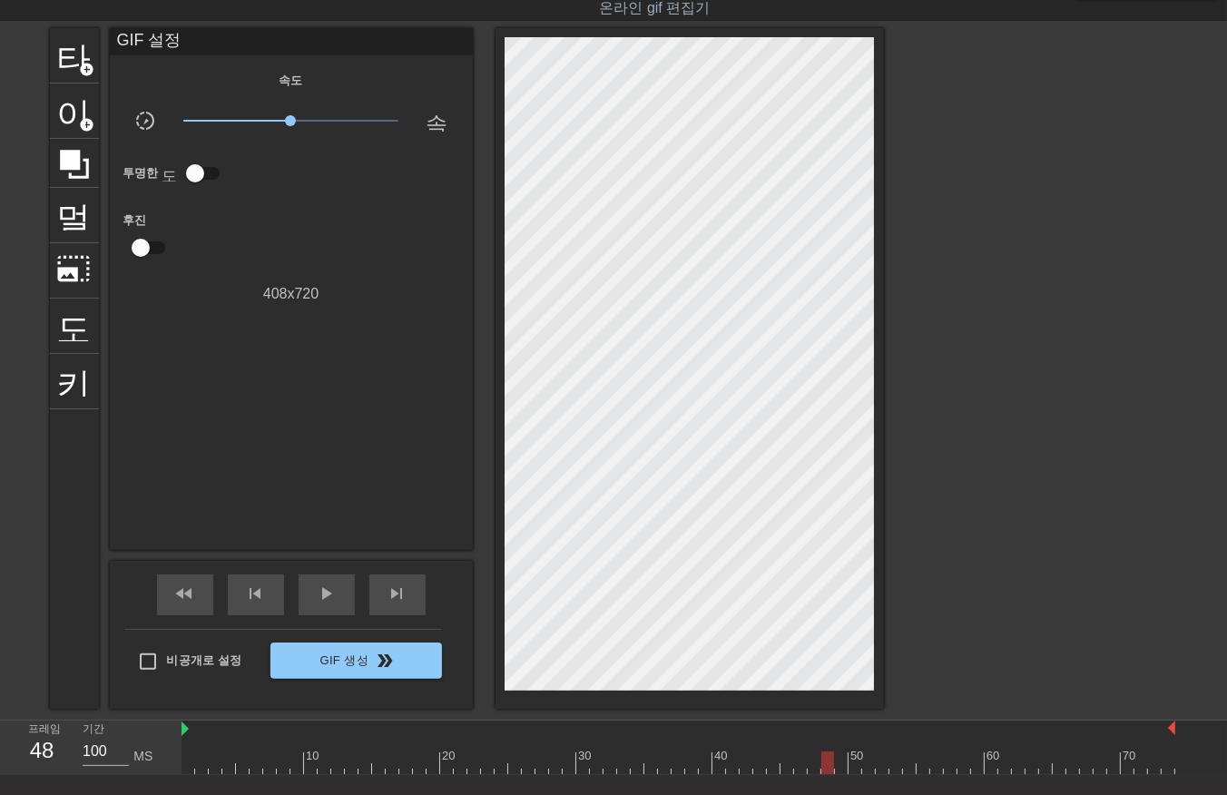
click at [824, 768] on div at bounding box center [679, 763] width 994 height 23
click at [841, 768] on div at bounding box center [679, 763] width 994 height 23
click at [851, 765] on div at bounding box center [679, 763] width 994 height 23
click at [869, 772] on div at bounding box center [679, 763] width 994 height 23
click at [879, 763] on div at bounding box center [679, 763] width 994 height 23
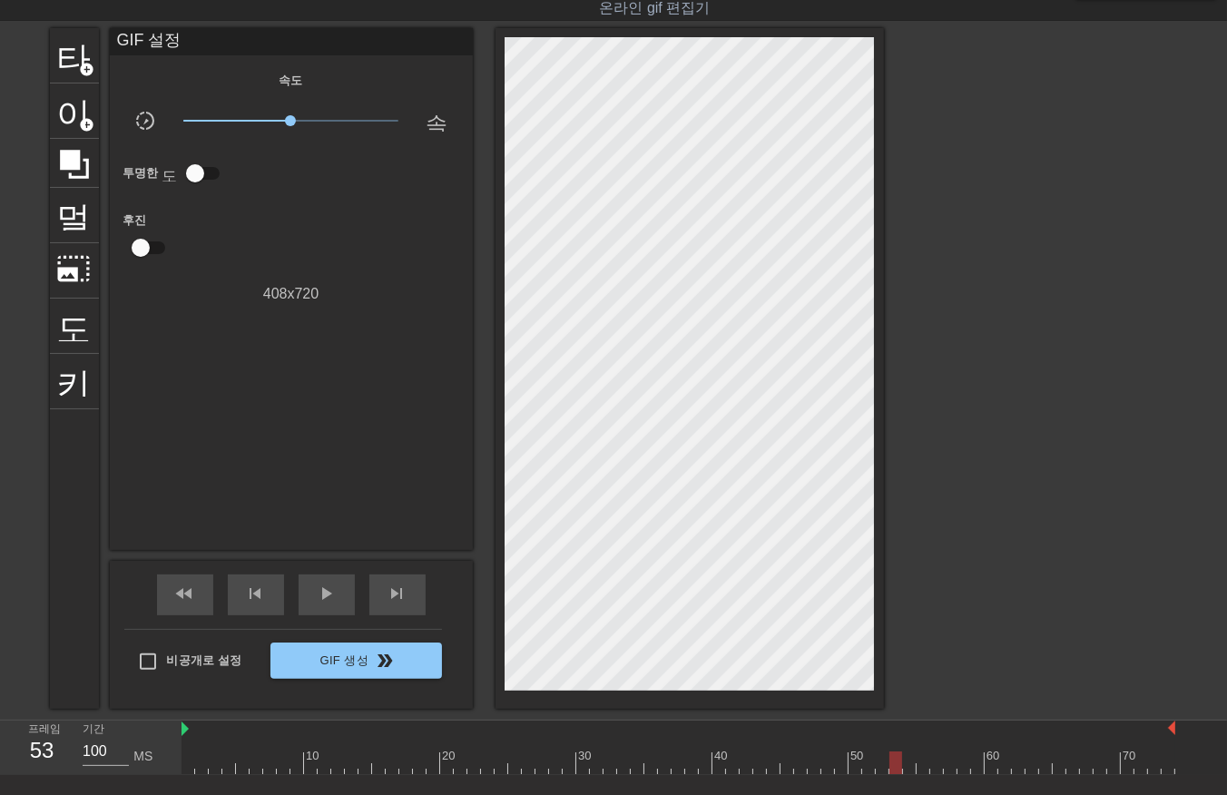
click at [895, 765] on div at bounding box center [679, 763] width 994 height 23
click at [905, 772] on div at bounding box center [679, 763] width 994 height 23
click at [920, 774] on div "menu_book 튜토리얼을 찾아보세요! [DOMAIN_NAME] 온라인 gif 편집기 피드백/제안 보내기 타이틀 add_circle 이미지 …" at bounding box center [613, 428] width 1227 height 945
click at [931, 768] on div at bounding box center [679, 763] width 994 height 23
click at [948, 770] on div at bounding box center [679, 763] width 994 height 23
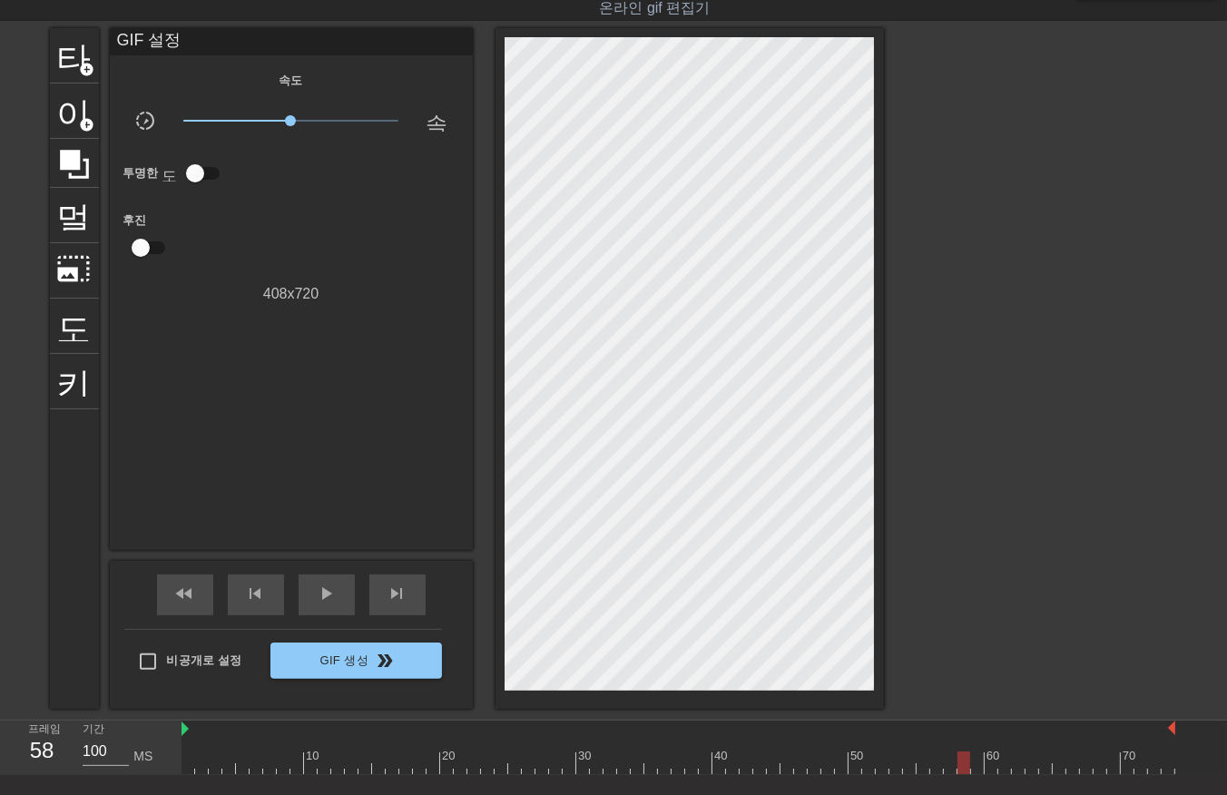
click at [962, 775] on div "menu_book 튜토리얼을 찾아보세요! [DOMAIN_NAME] 온라인 gif 편집기 피드백/제안 보내기 타이틀 add_circle 이미지 …" at bounding box center [613, 428] width 1227 height 945
click at [978, 764] on div at bounding box center [679, 763] width 994 height 23
click at [985, 770] on div at bounding box center [679, 763] width 994 height 23
click at [1003, 774] on div "menu_book 튜토리얼을 찾아보세요! [DOMAIN_NAME] 온라인 gif 편집기 피드백/제안 보내기 타이틀 add_circle 이미지 …" at bounding box center [613, 428] width 1227 height 945
click at [1012, 768] on div at bounding box center [679, 763] width 994 height 23
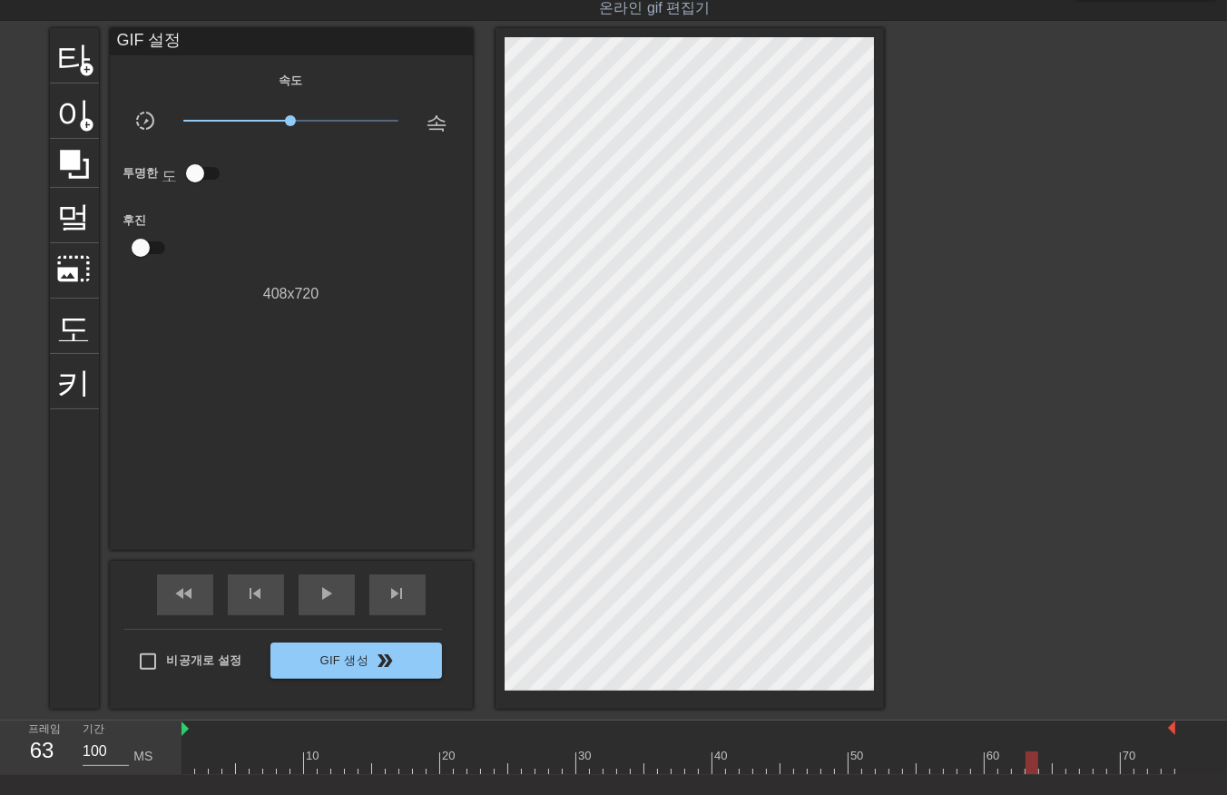
click at [1028, 772] on div at bounding box center [679, 763] width 994 height 23
click at [1041, 772] on div at bounding box center [679, 763] width 994 height 23
click at [1055, 772] on div at bounding box center [679, 763] width 994 height 23
click at [1067, 765] on div at bounding box center [679, 763] width 994 height 23
click at [1085, 768] on div at bounding box center [679, 763] width 994 height 23
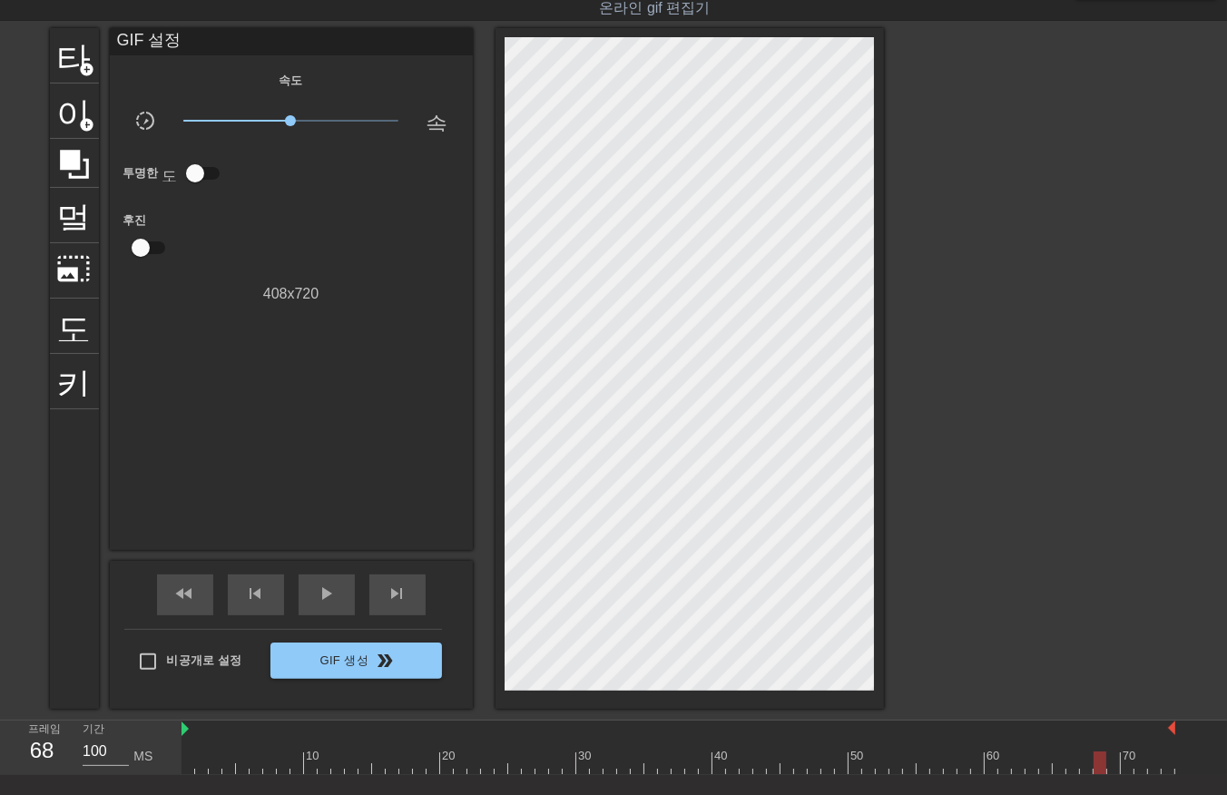
click at [1094, 770] on div at bounding box center [679, 763] width 994 height 23
click at [1111, 772] on div at bounding box center [679, 763] width 994 height 23
click at [1122, 770] on div at bounding box center [679, 763] width 994 height 23
click at [1139, 773] on div "10 20 30 40 50 60 70" at bounding box center [679, 748] width 994 height 54
click at [1149, 772] on div at bounding box center [679, 763] width 994 height 23
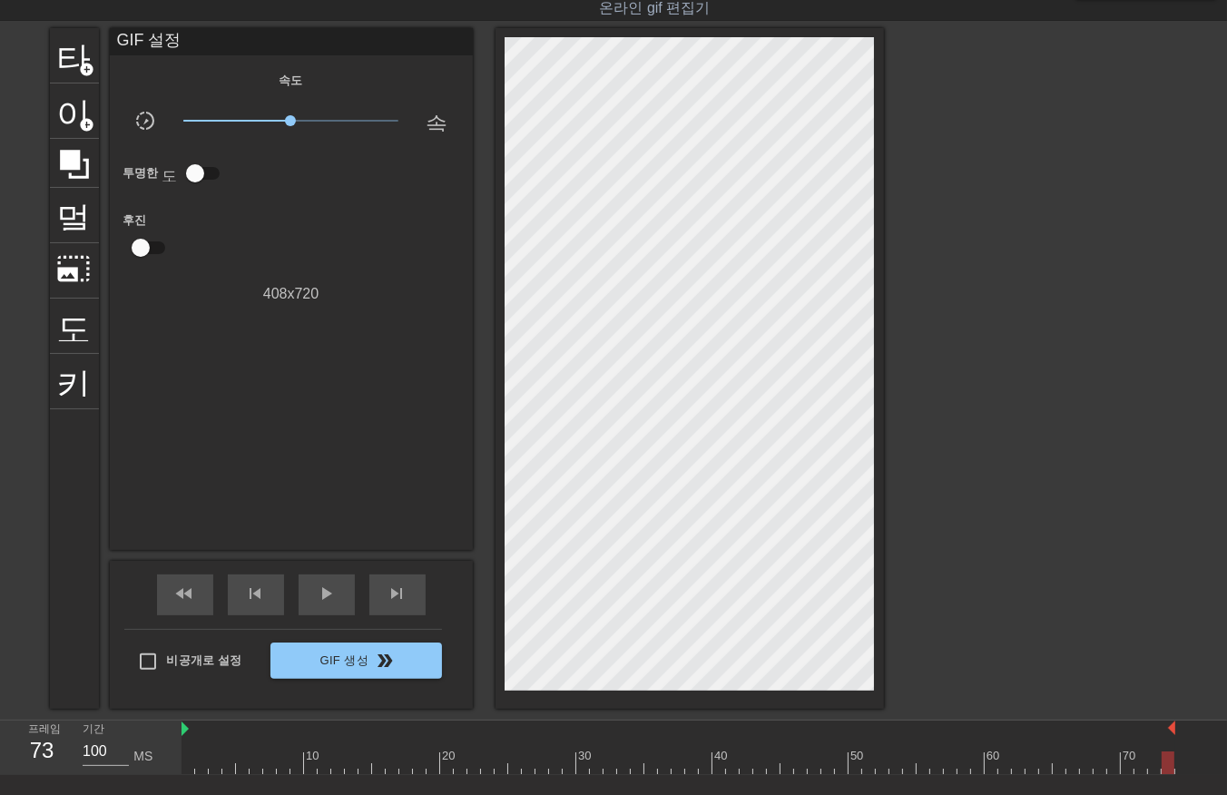
click at [1157, 775] on div "menu_book 튜토리얼을 찾아보세요! [DOMAIN_NAME] 온라인 gif 편집기 피드백/제안 보내기 타이틀 add_circle 이미지 …" at bounding box center [613, 428] width 1227 height 945
click at [1166, 768] on div at bounding box center [679, 763] width 994 height 23
drag, startPoint x: 1185, startPoint y: 764, endPoint x: 1185, endPoint y: 792, distance: 27.2
click at [1185, 767] on div "10 20 30 40 50 60 70" at bounding box center [705, 748] width 1046 height 54
